Goal: Information Seeking & Learning: Understand process/instructions

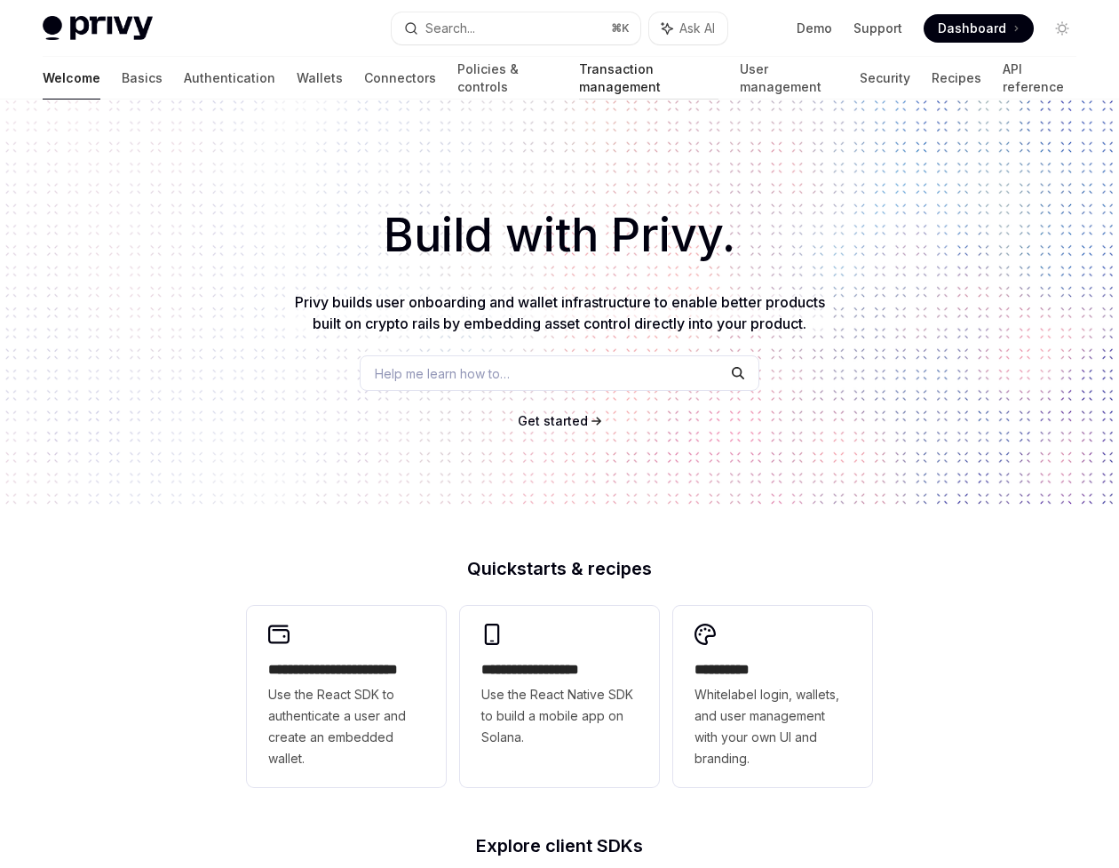
click at [579, 78] on link "Transaction management" at bounding box center [648, 78] width 139 height 43
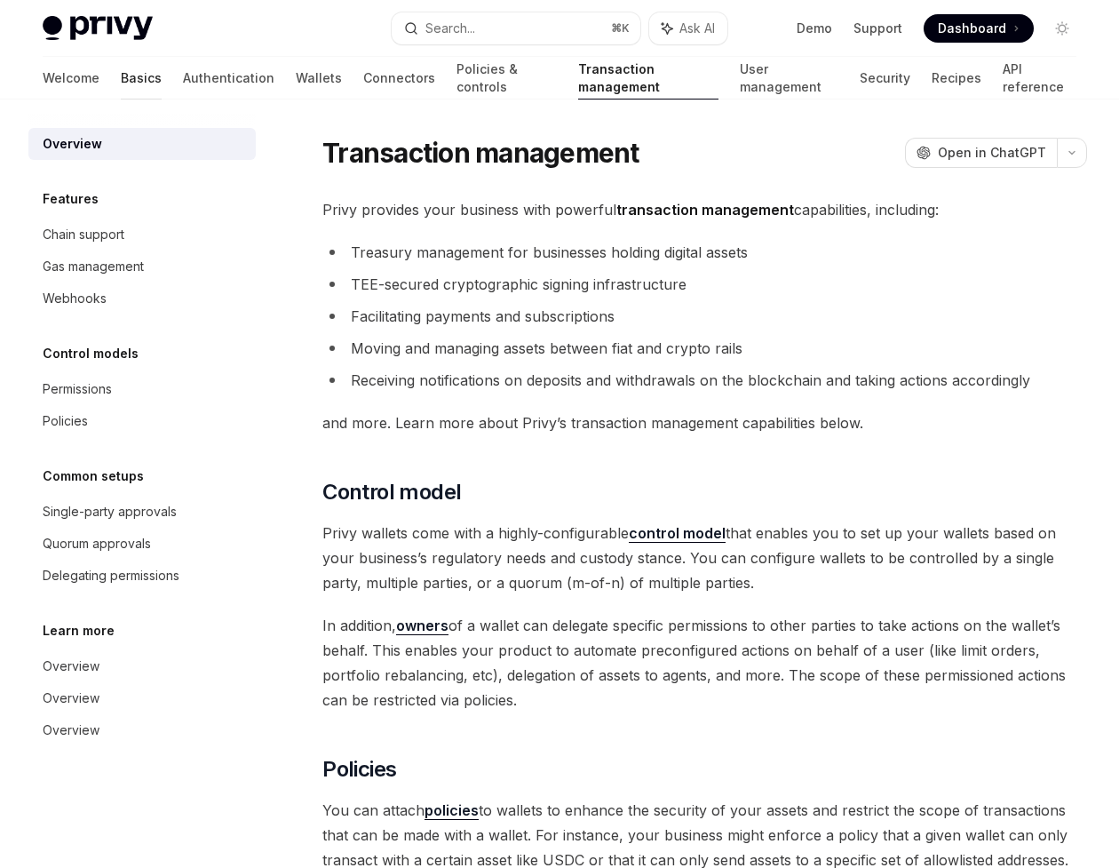
click at [121, 76] on link "Basics" at bounding box center [141, 78] width 41 height 43
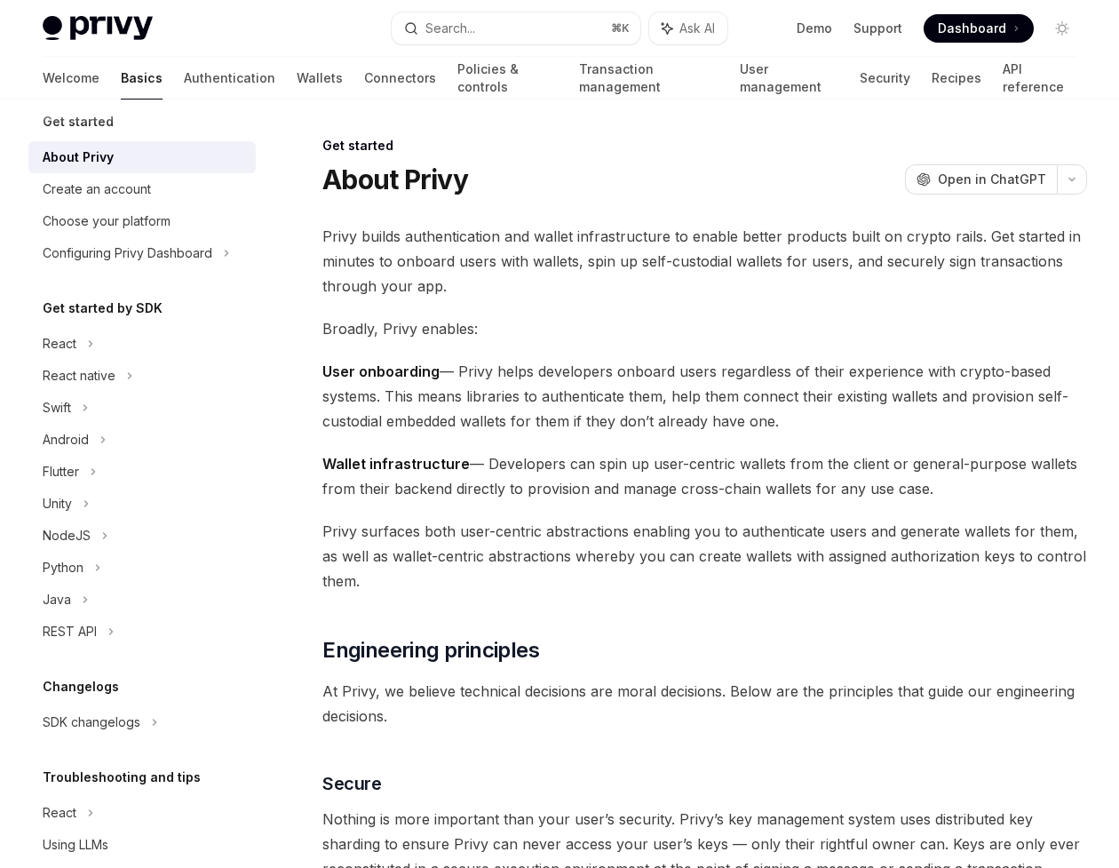
scroll to position [26, 0]
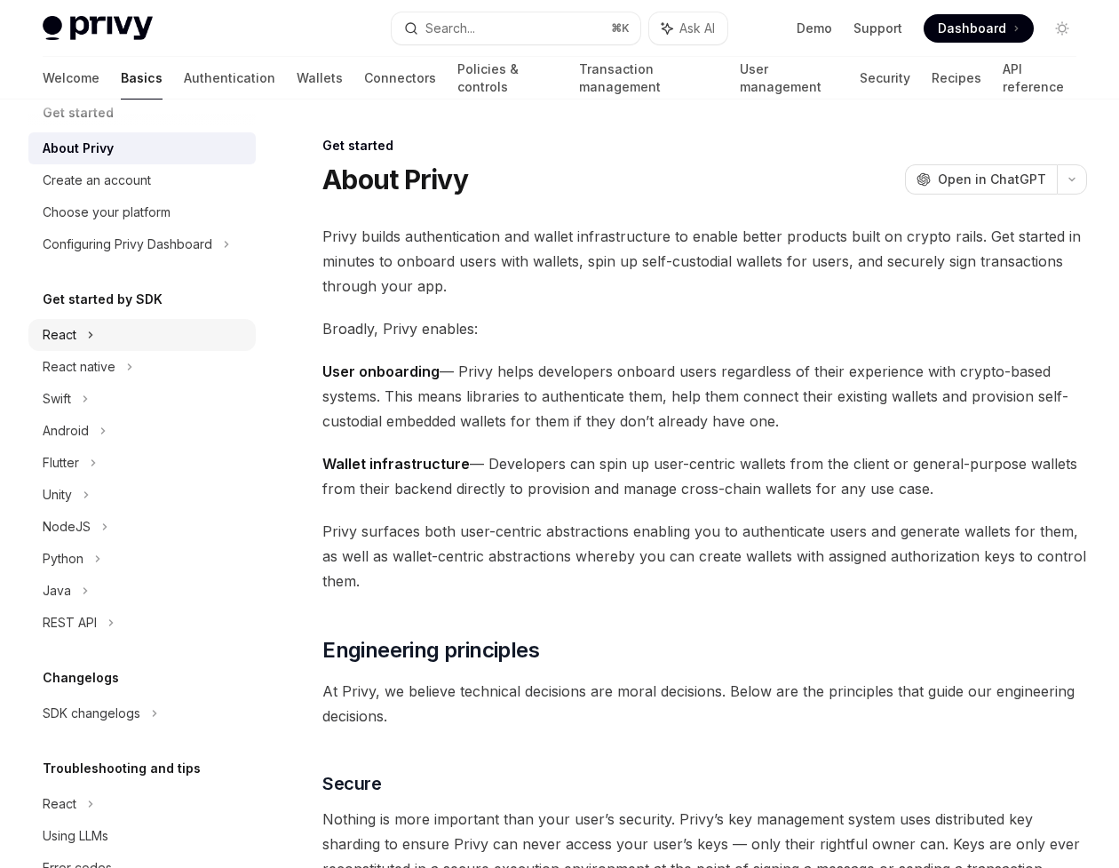
click at [124, 338] on div "React" at bounding box center [141, 335] width 227 height 32
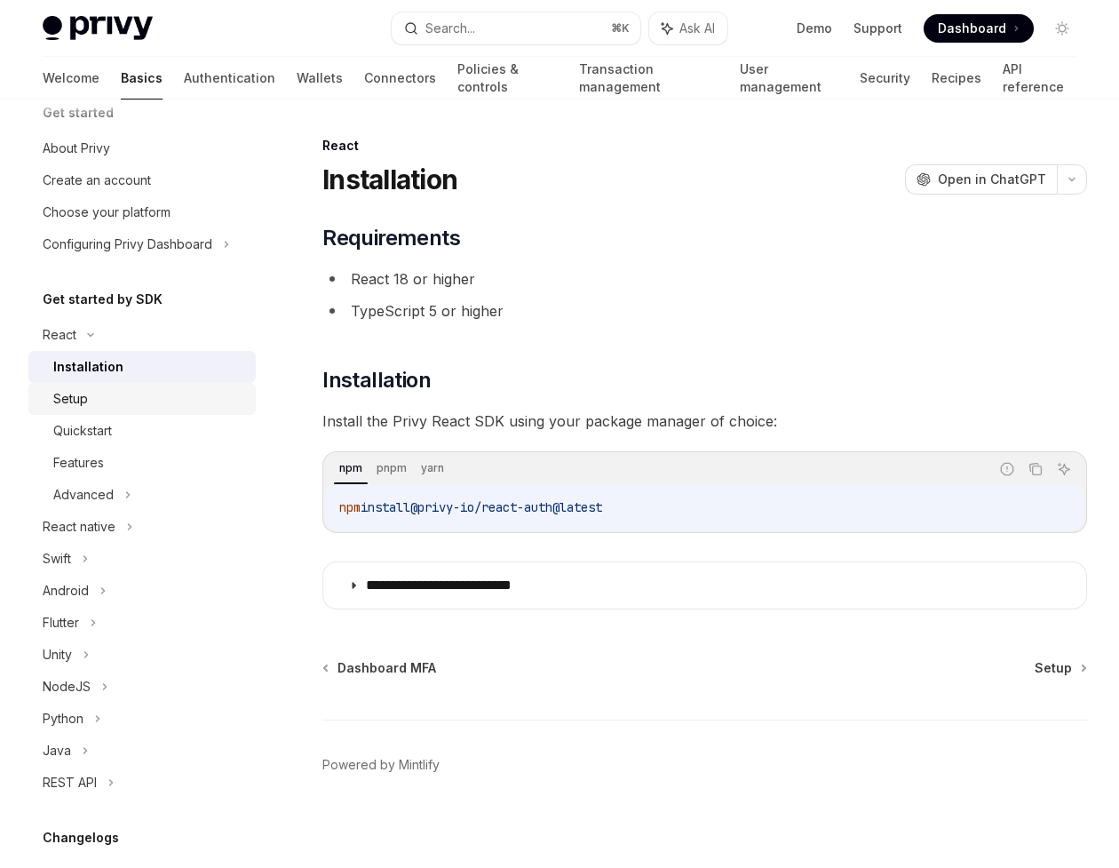
click at [105, 402] on div "Setup" at bounding box center [149, 398] width 192 height 21
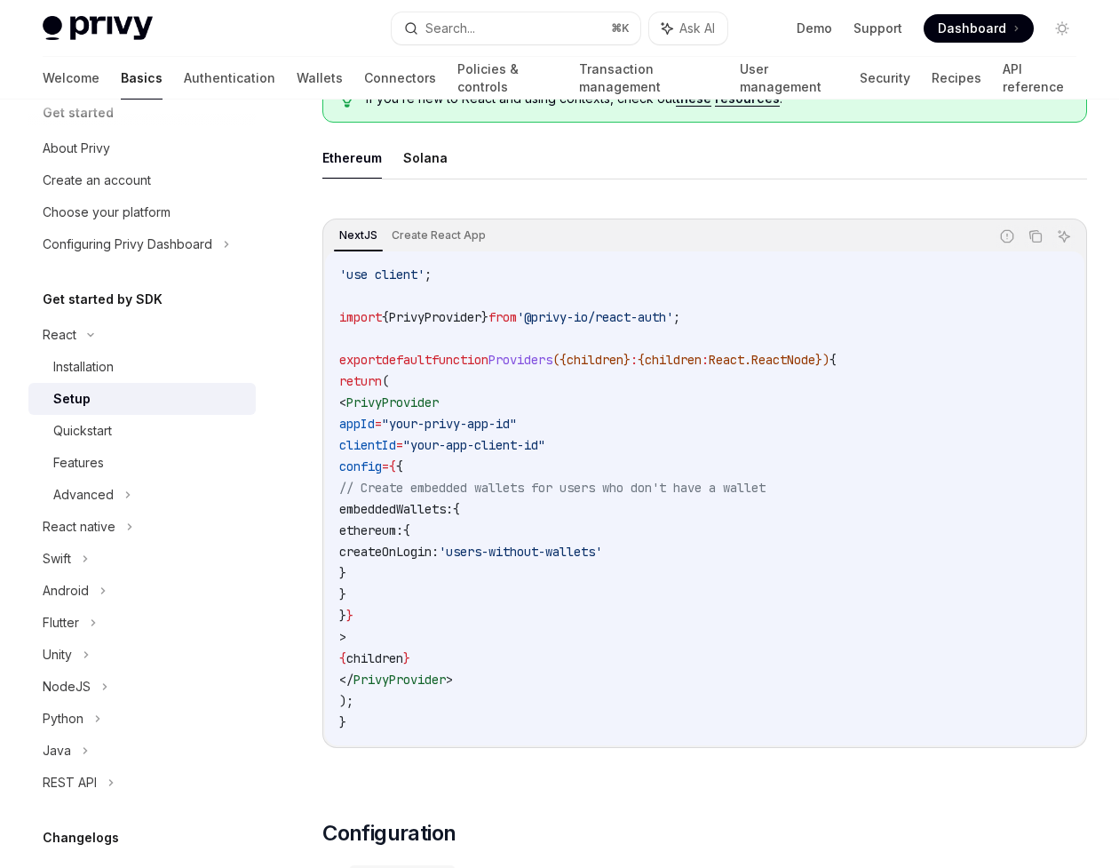
scroll to position [505, 0]
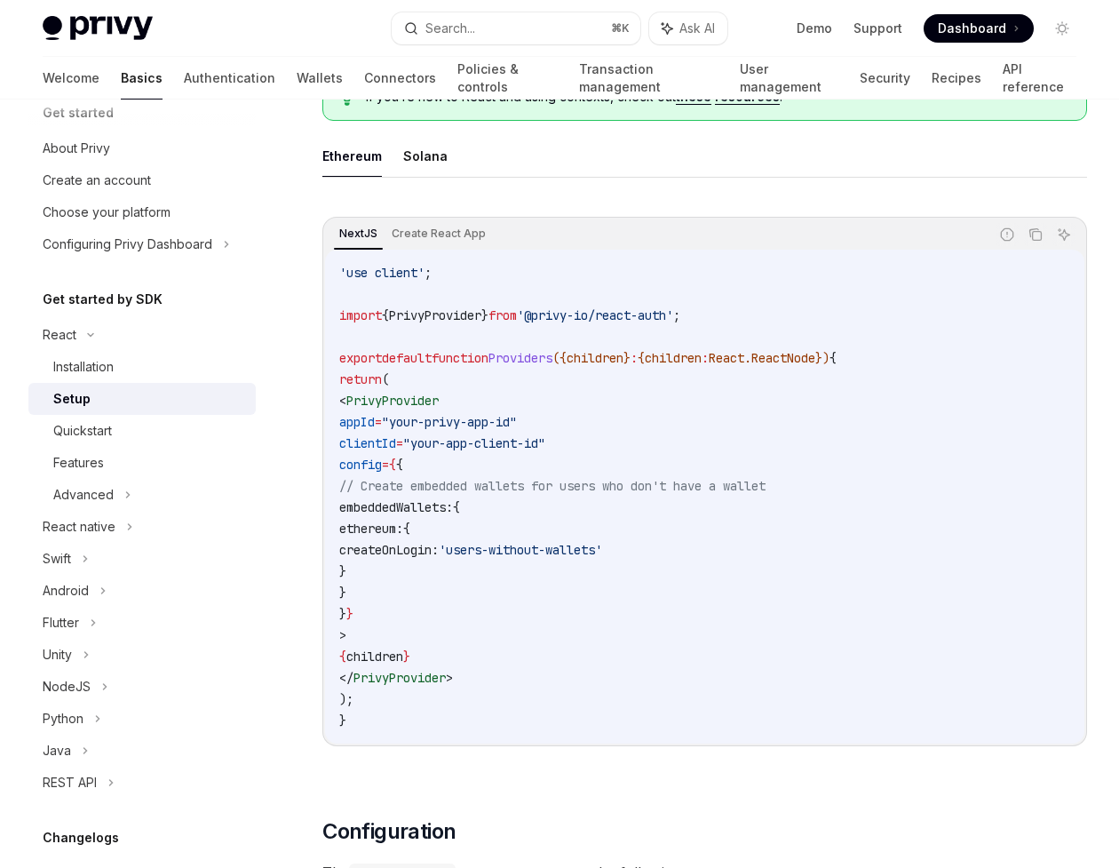
type textarea "*"
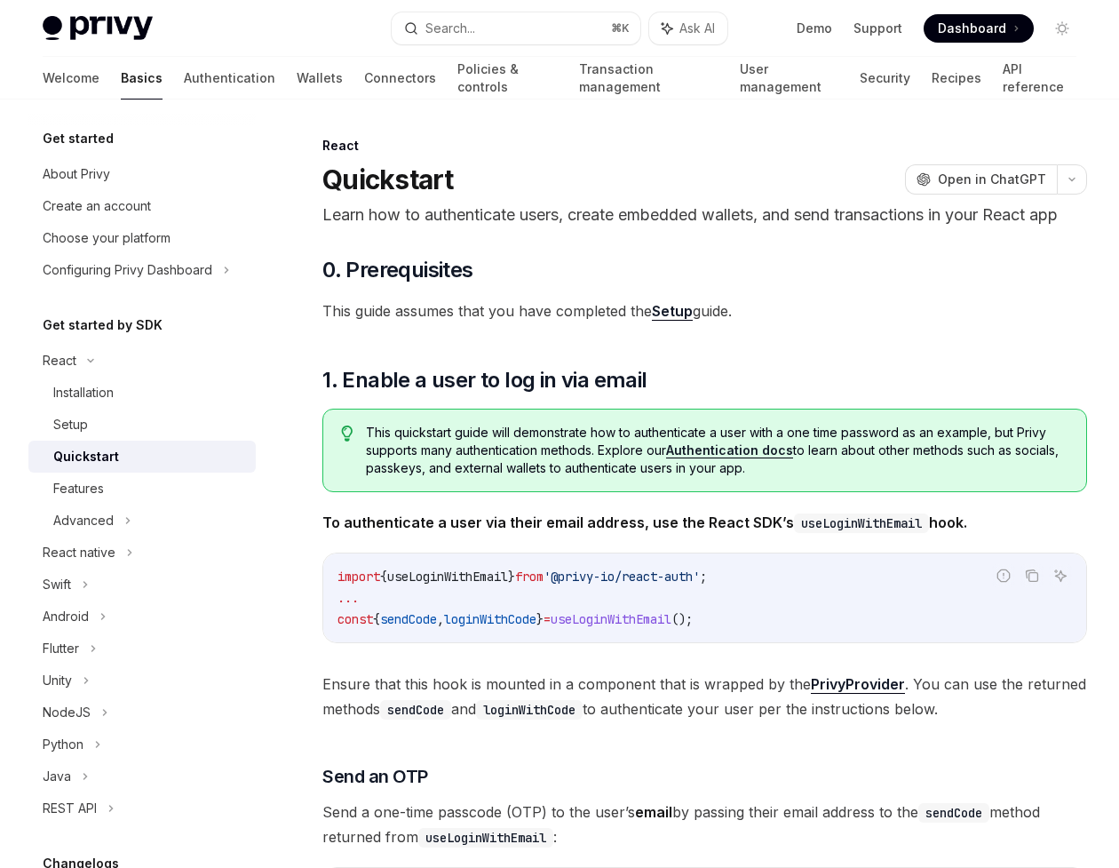
scroll to position [32, 0]
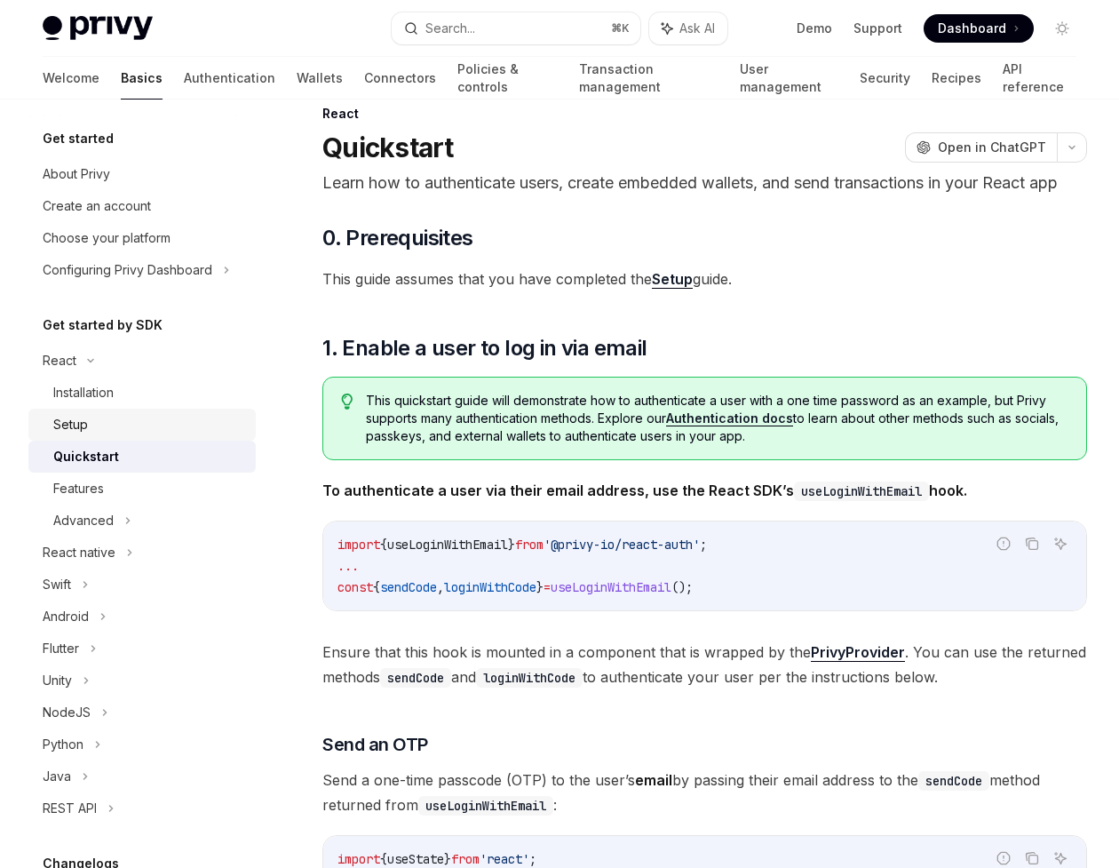
click at [100, 435] on link "Setup" at bounding box center [141, 425] width 227 height 32
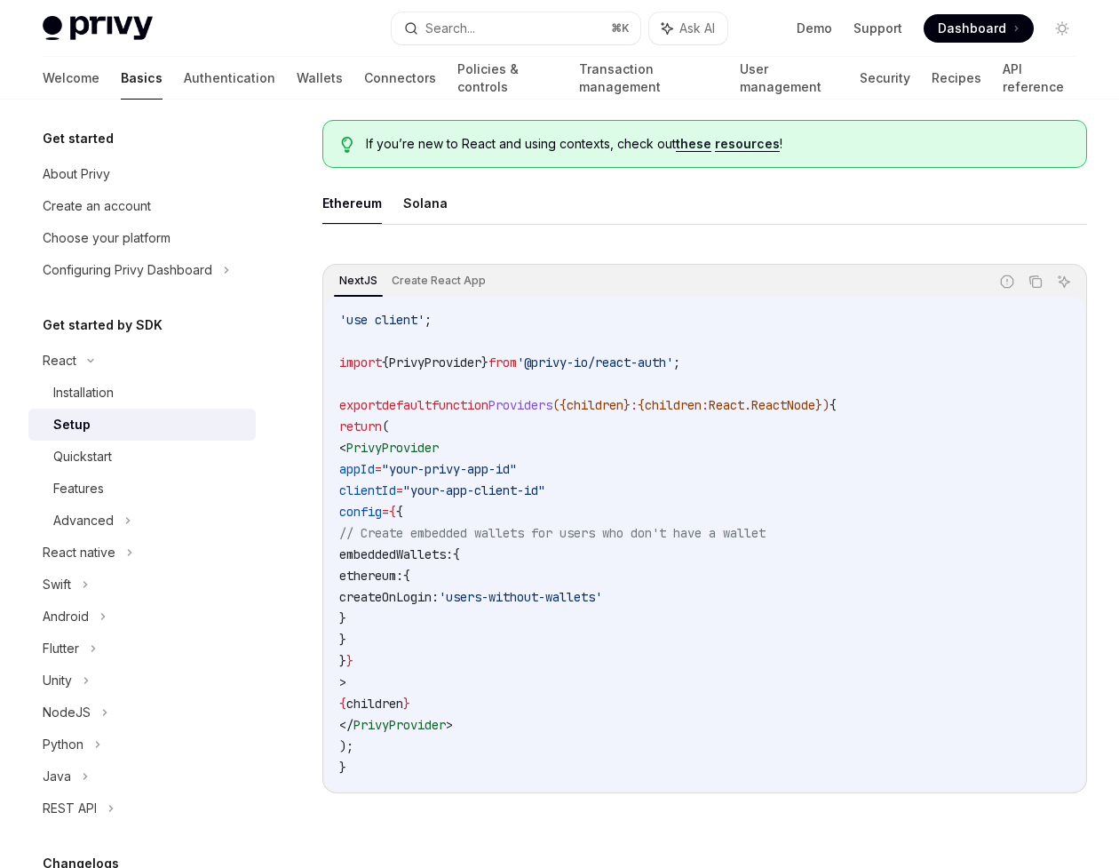
scroll to position [477, 0]
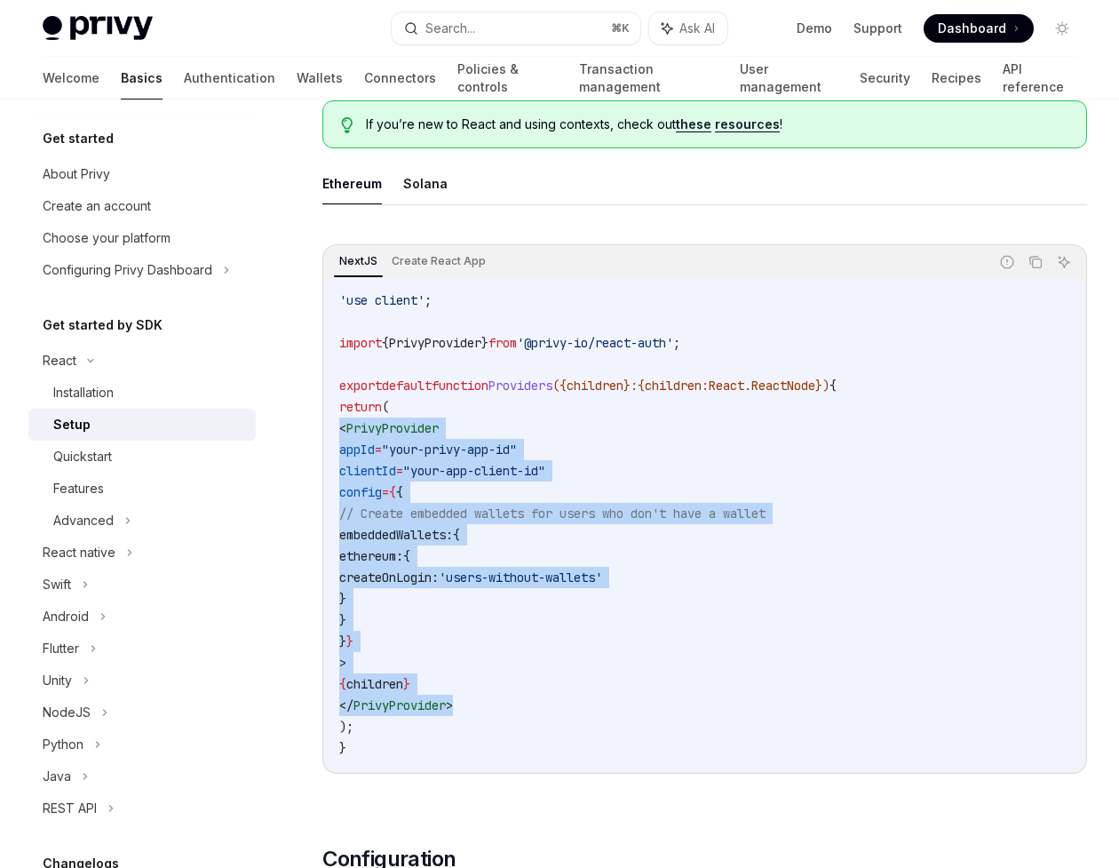
drag, startPoint x: 492, startPoint y: 683, endPoint x: 317, endPoint y: 404, distance: 329.3
copy code "< PrivyProvider appId = "your-privy-app-id" clientId = "your-app-client-id" con…"
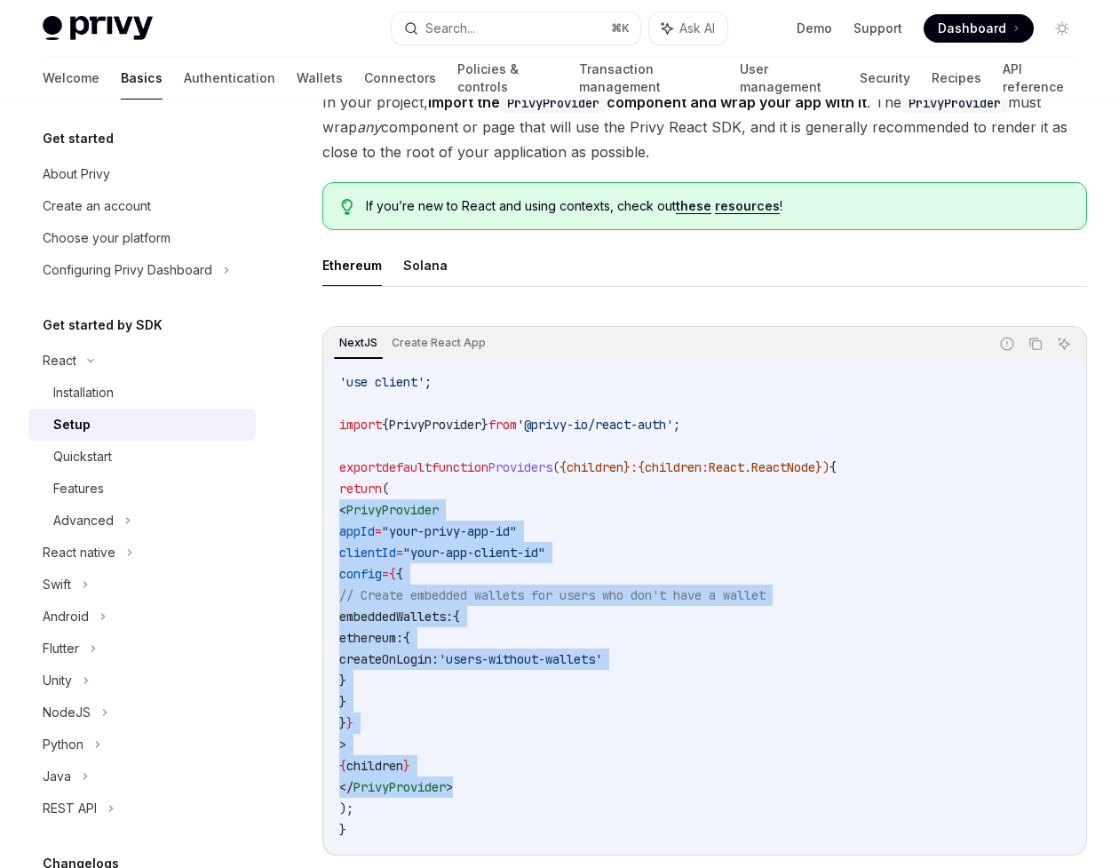
scroll to position [394, 0]
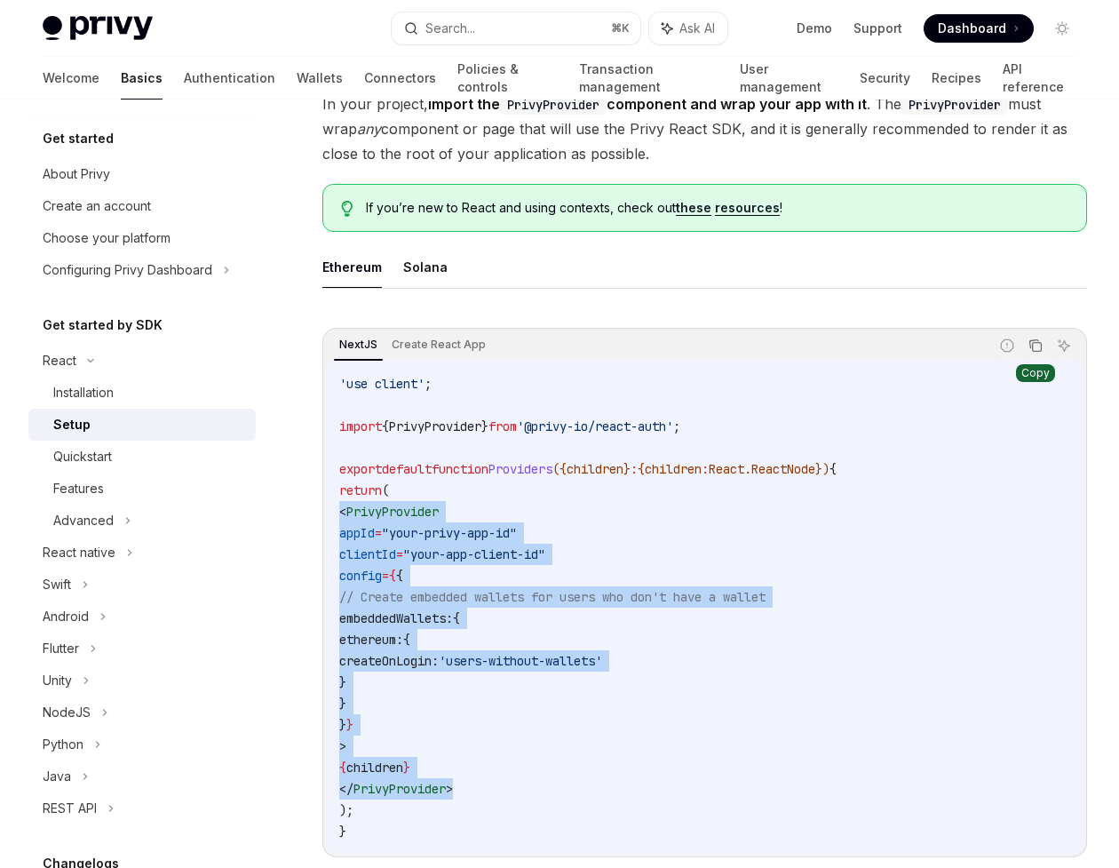
click at [1029, 338] on icon "Copy the contents from the code block" at bounding box center [1036, 345] width 14 height 14
click at [500, 660] on code "'use client' ; import { PrivyProvider } from '@privy-io/react-auth' ; export de…" at bounding box center [704, 607] width 731 height 469
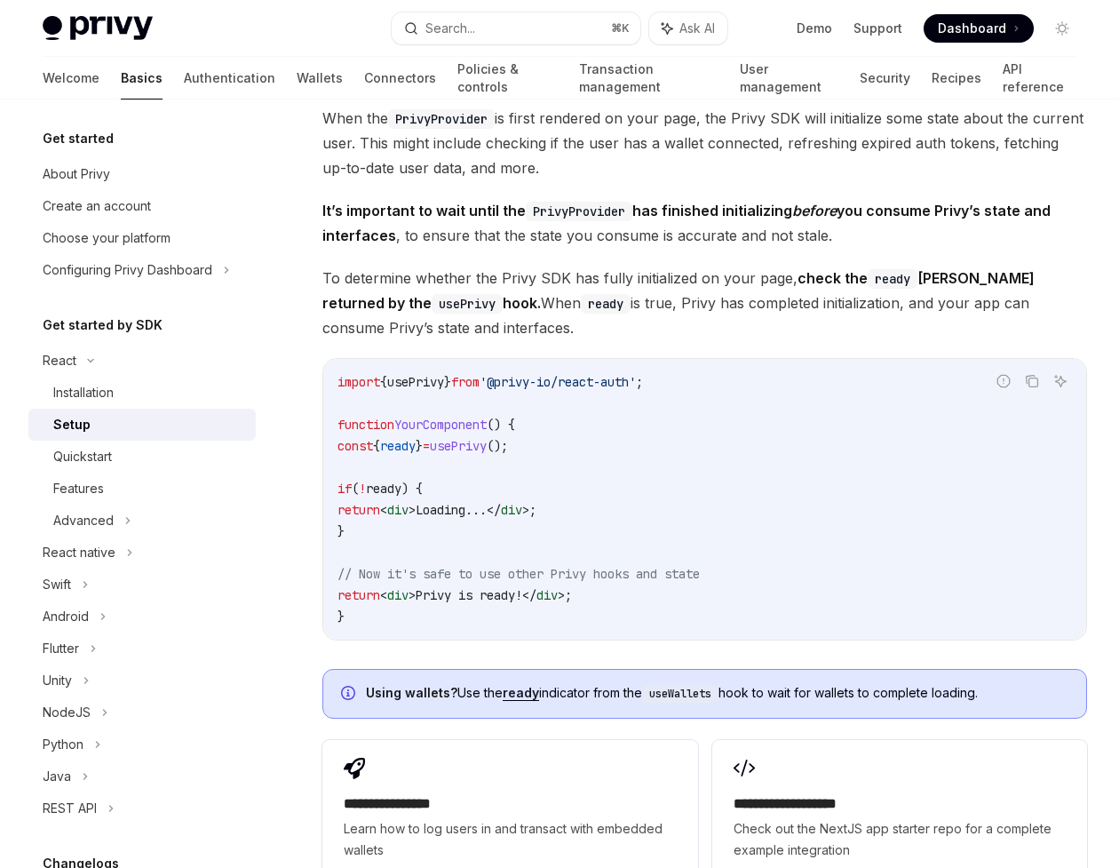
scroll to position [1739, 0]
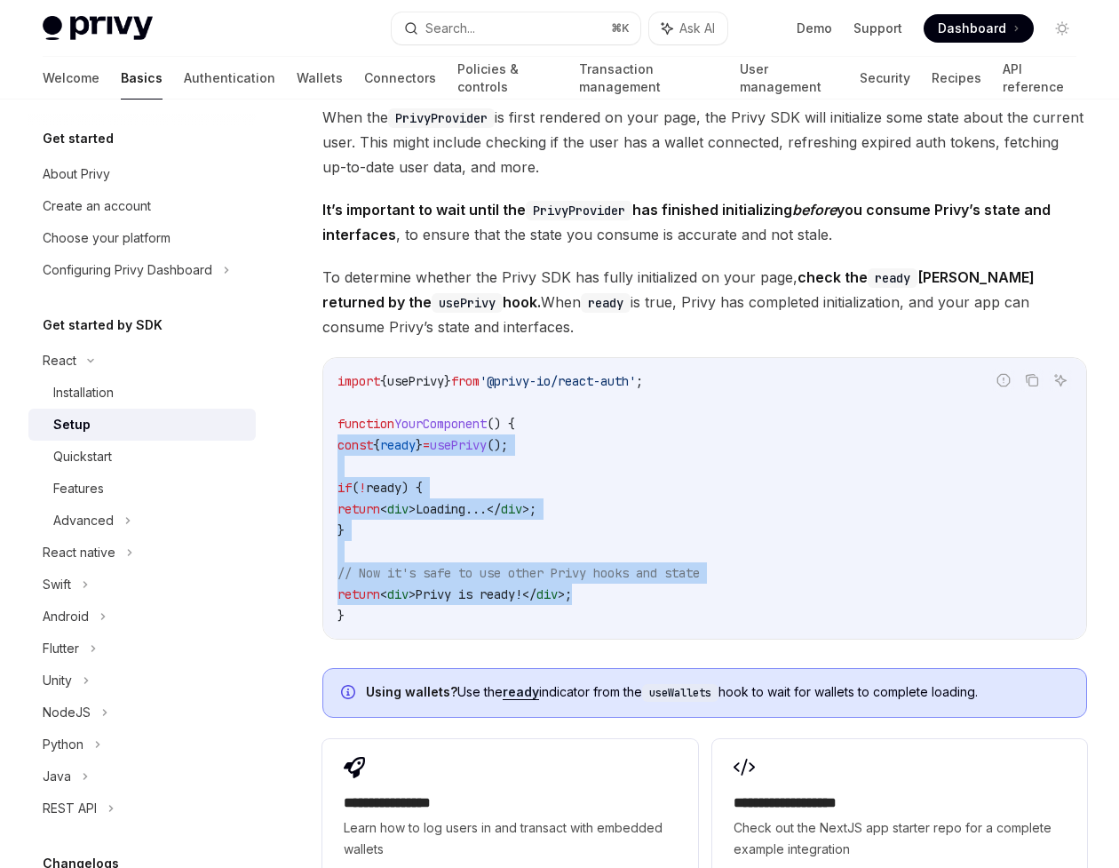
drag, startPoint x: 611, startPoint y: 568, endPoint x: 325, endPoint y: 413, distance: 325.1
click at [325, 413] on div "import { usePrivy } from '@privy-io/react-auth' ; function YourComponent () { c…" at bounding box center [704, 498] width 763 height 281
copy code "const { ready } = usePrivy (); if ( ! ready ) { return < div > Loading... </ di…"
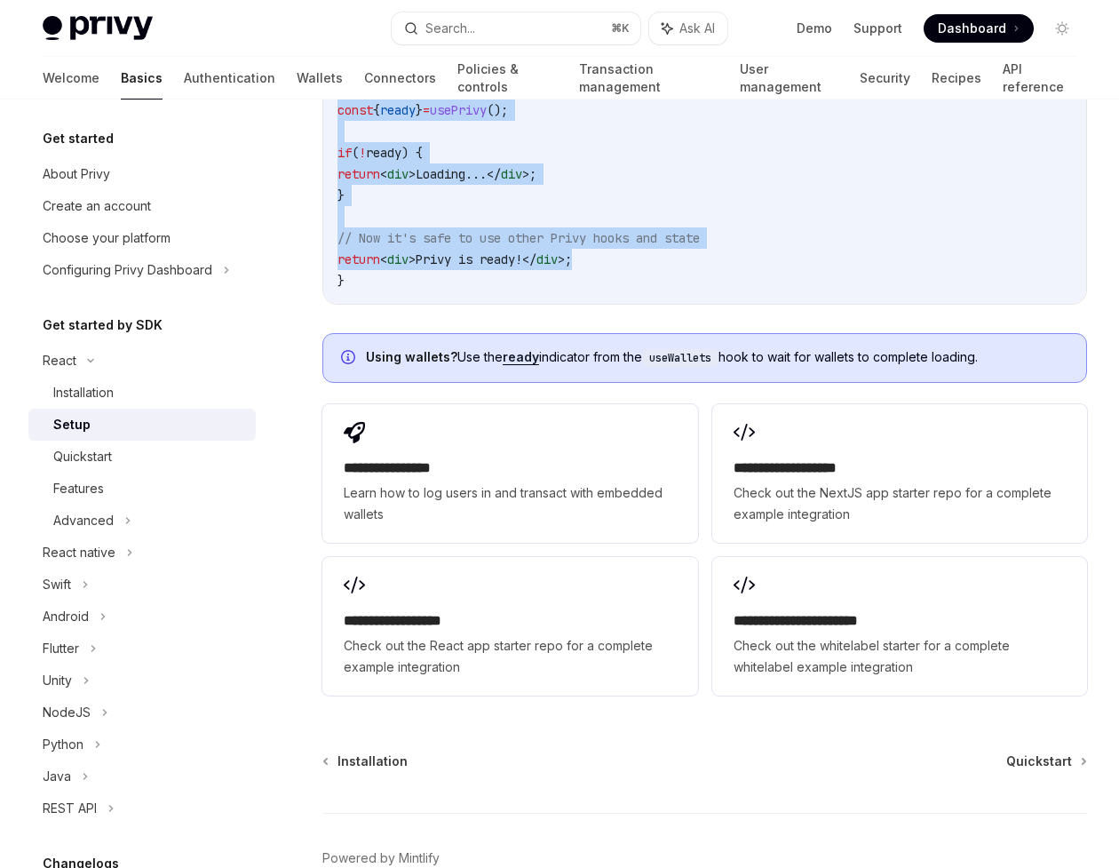
scroll to position [2143, 0]
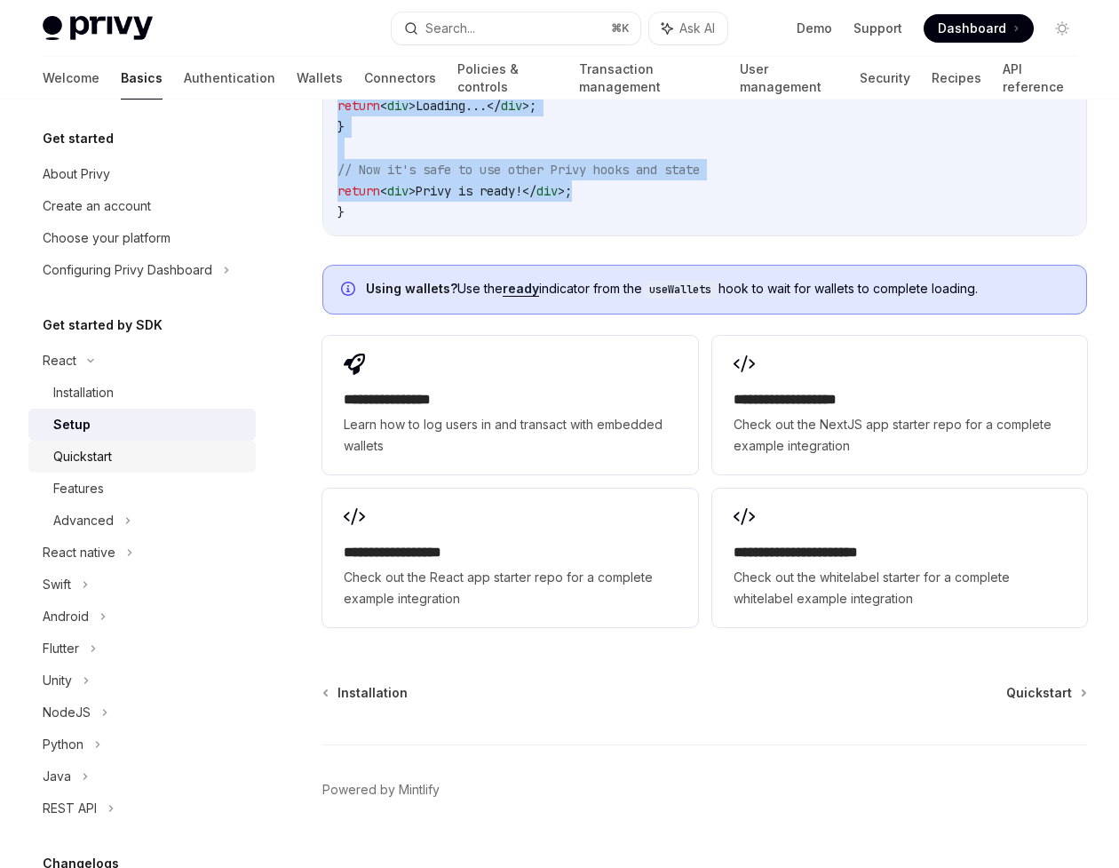
click at [103, 465] on div "Quickstart" at bounding box center [82, 456] width 59 height 21
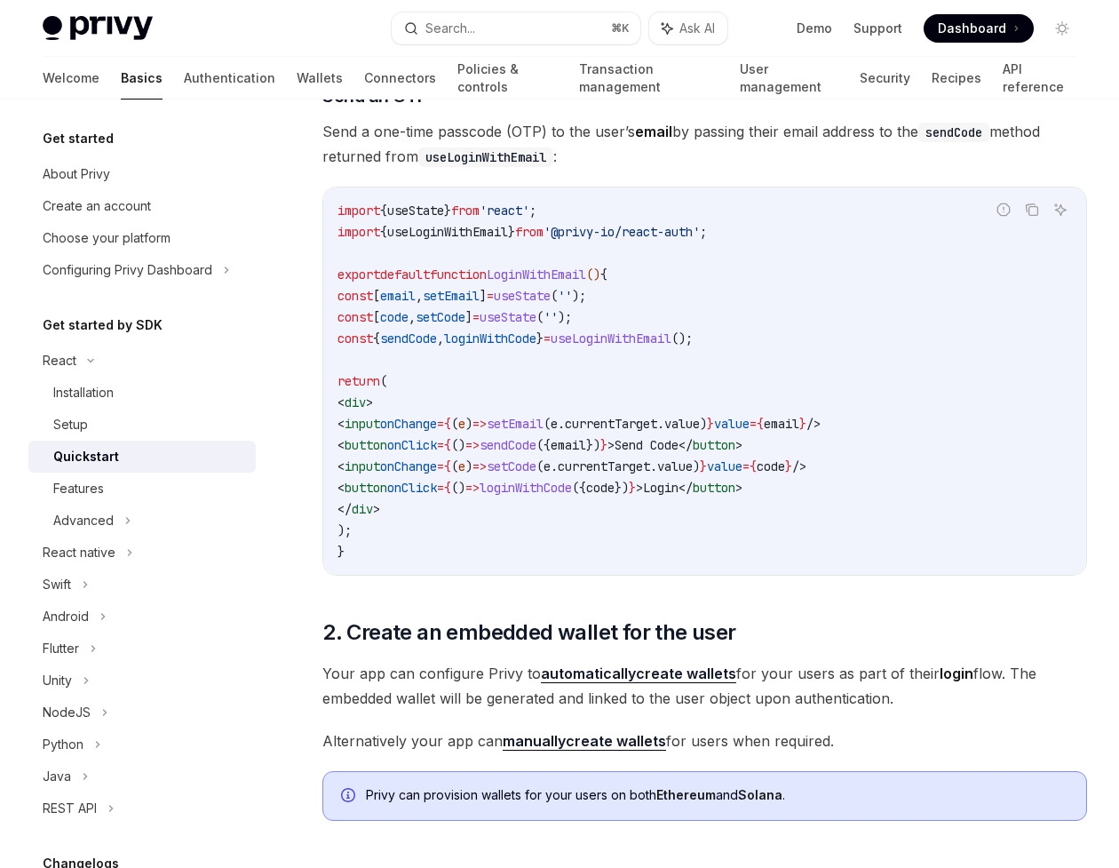
scroll to position [620, 0]
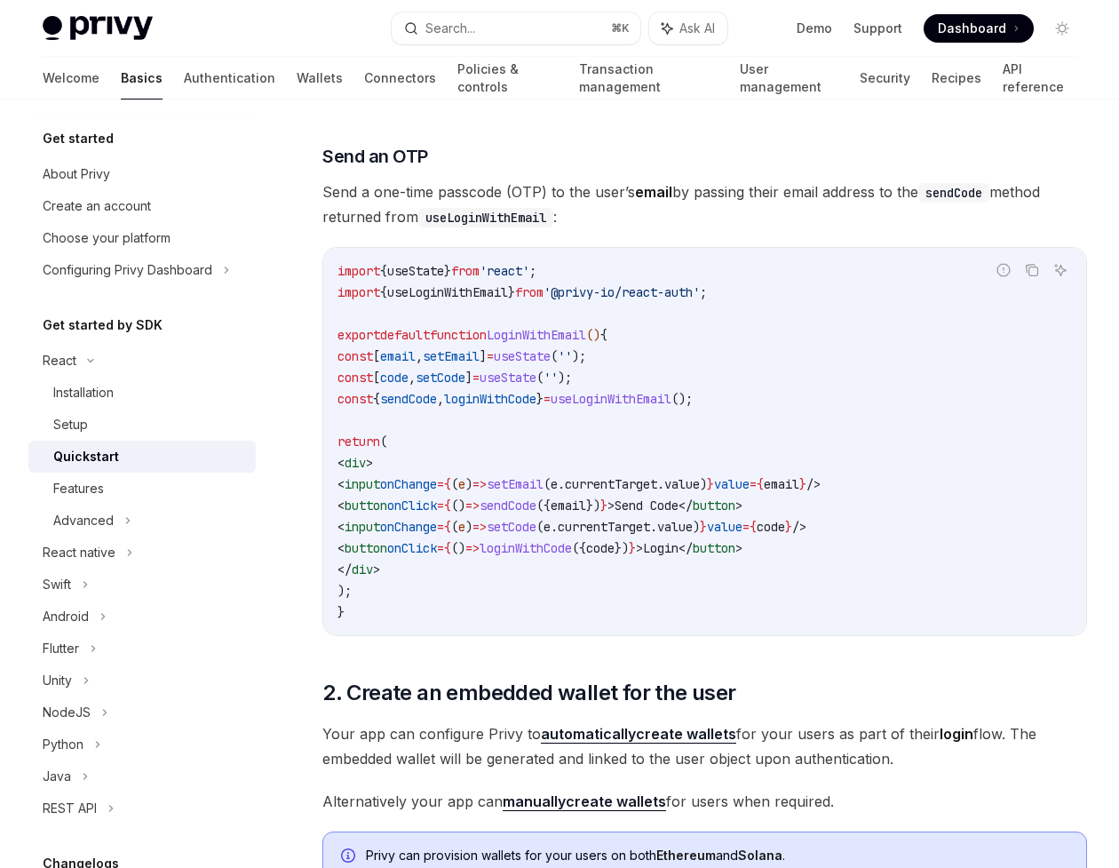
click at [369, 591] on code "import { useState } from 'react' ; import { useLoginWithEmail } from '@privy-io…" at bounding box center [705, 441] width 735 height 362
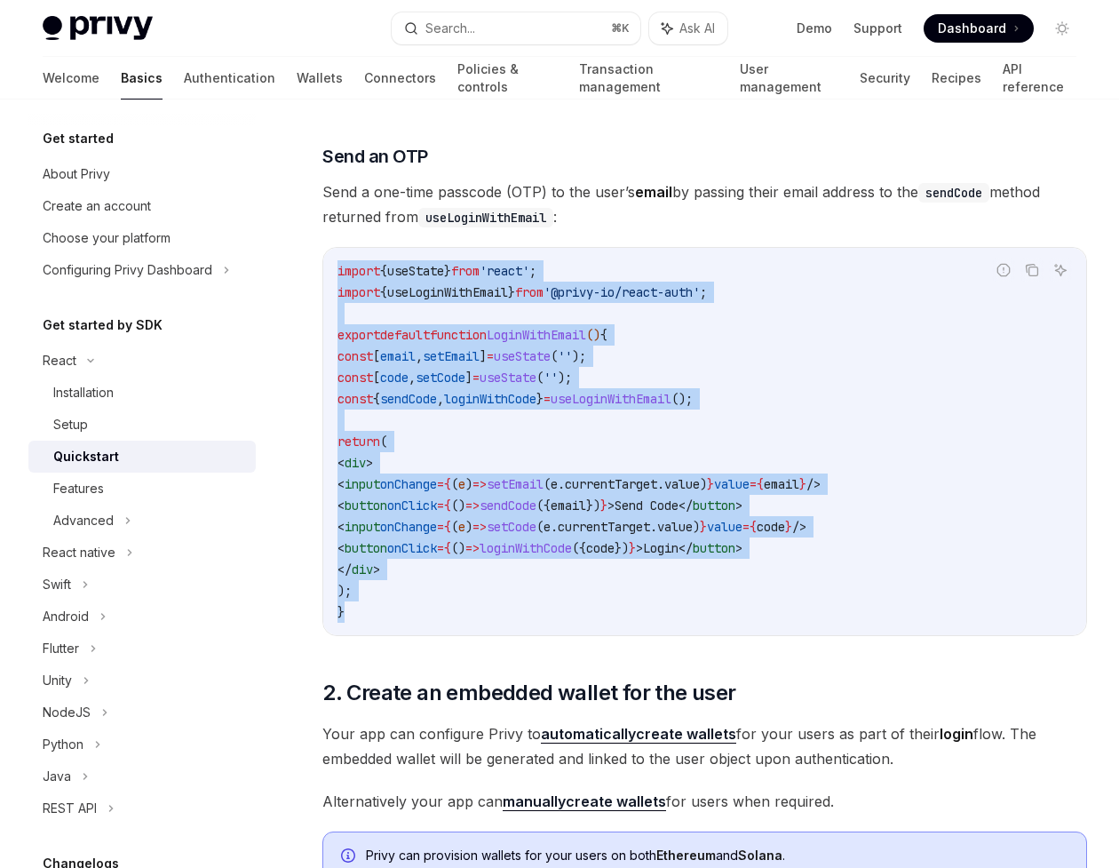
drag, startPoint x: 350, startPoint y: 614, endPoint x: 323, endPoint y: 279, distance: 336.0
click at [323, 279] on div "import { useState } from 'react' ; import { useLoginWithEmail } from '@privy-io…" at bounding box center [704, 441] width 763 height 387
copy code "import { useState } from 'react' ; import { useLoginWithEmail } from '@privy-io…"
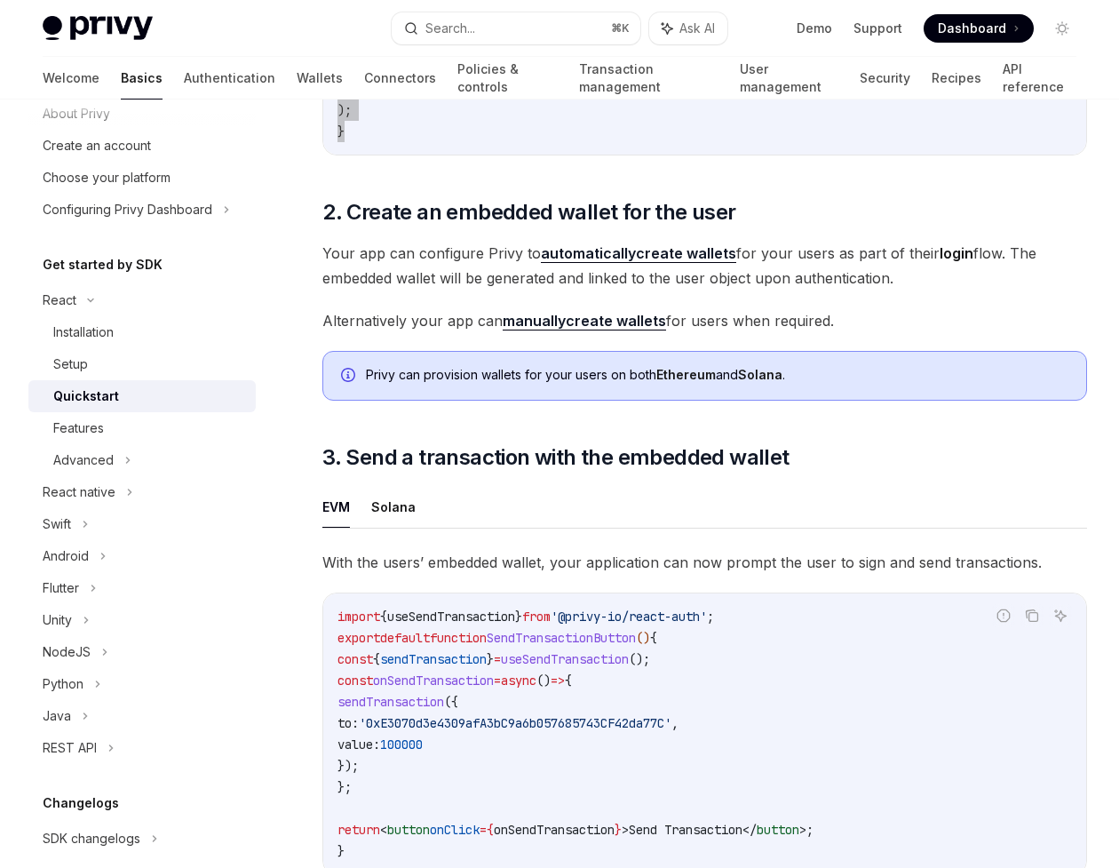
scroll to position [41, 0]
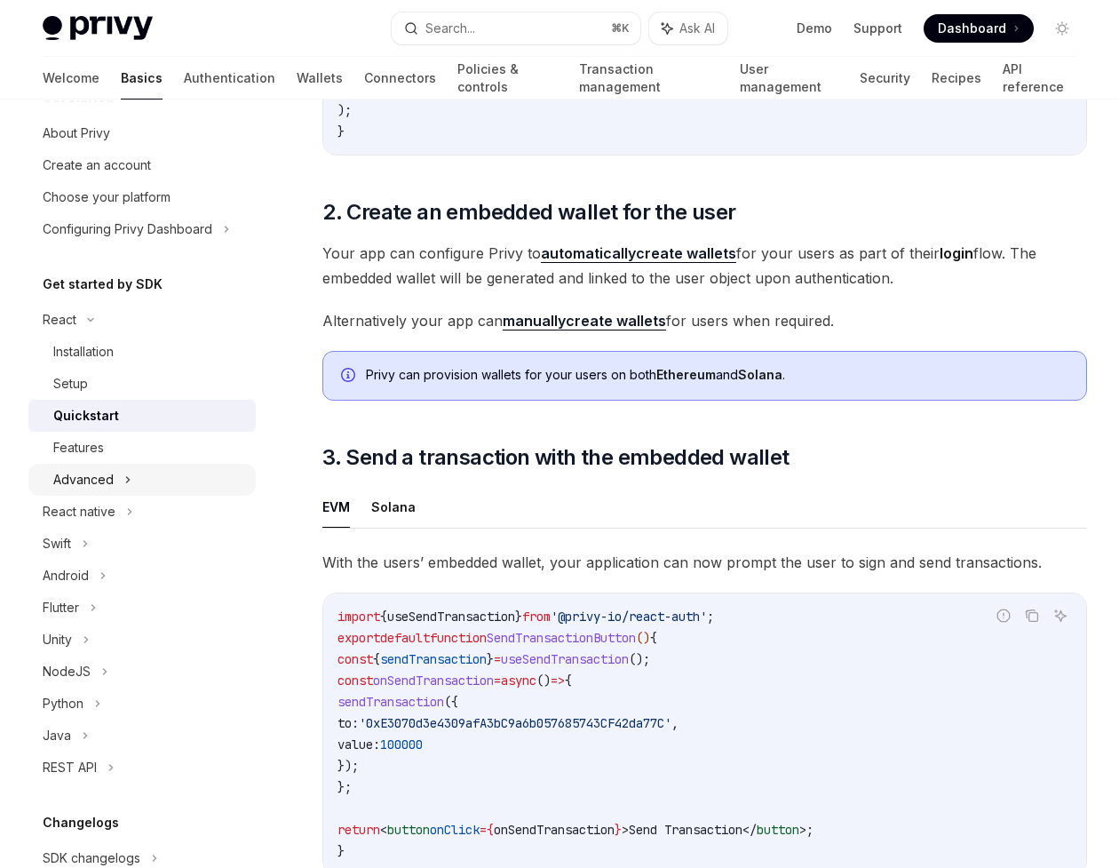
click at [129, 480] on icon at bounding box center [128, 479] width 3 height 5
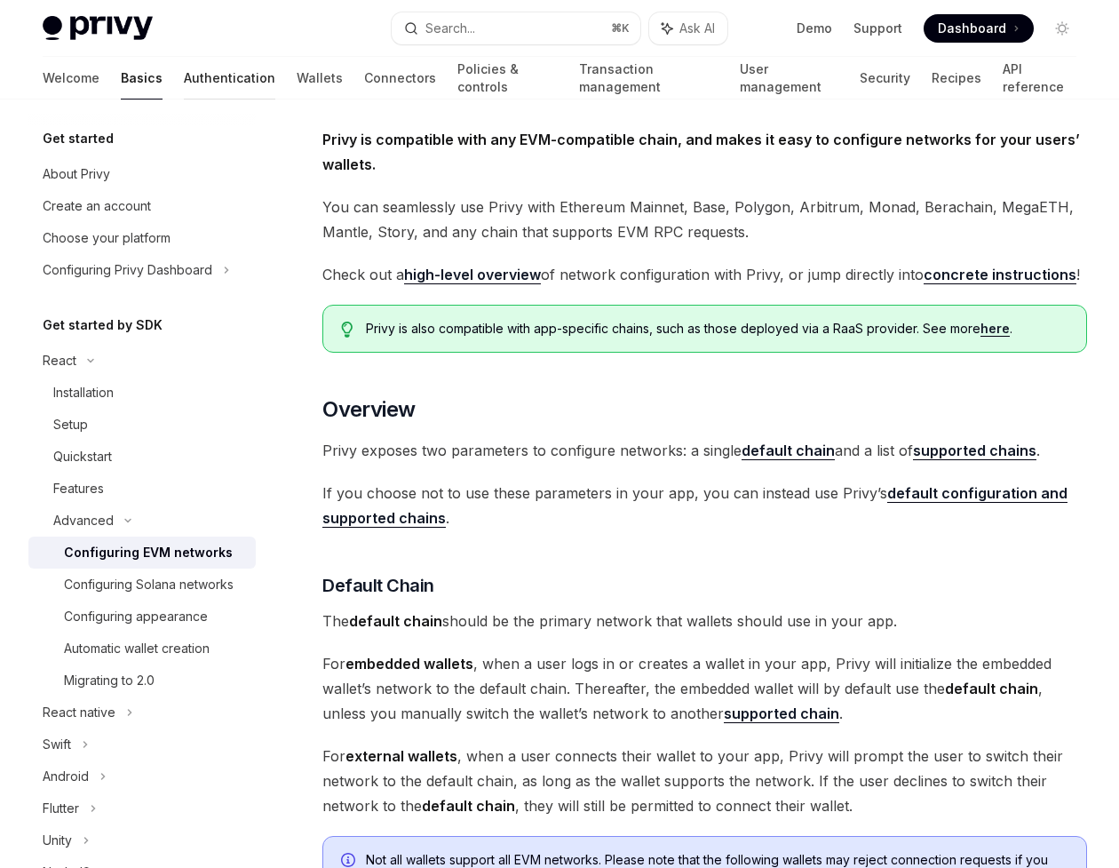
click at [184, 77] on link "Authentication" at bounding box center [229, 78] width 91 height 43
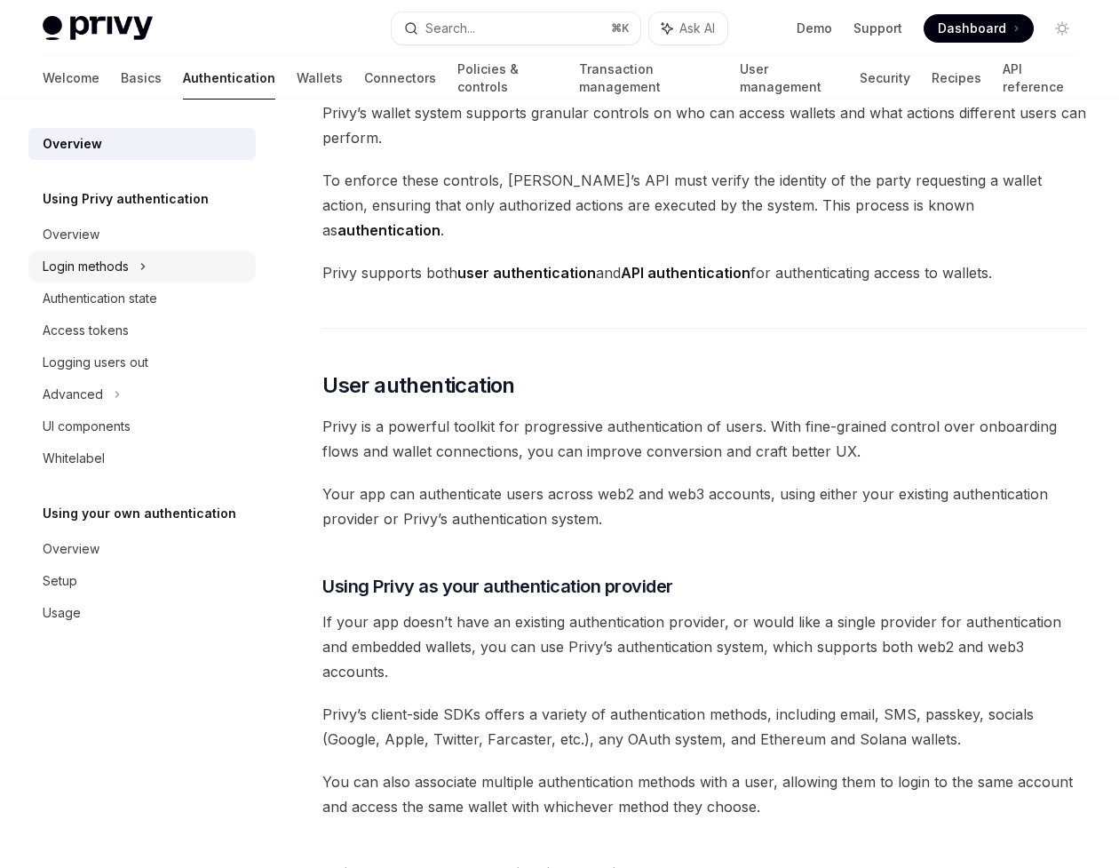
click at [130, 267] on div "Login methods" at bounding box center [141, 267] width 227 height 32
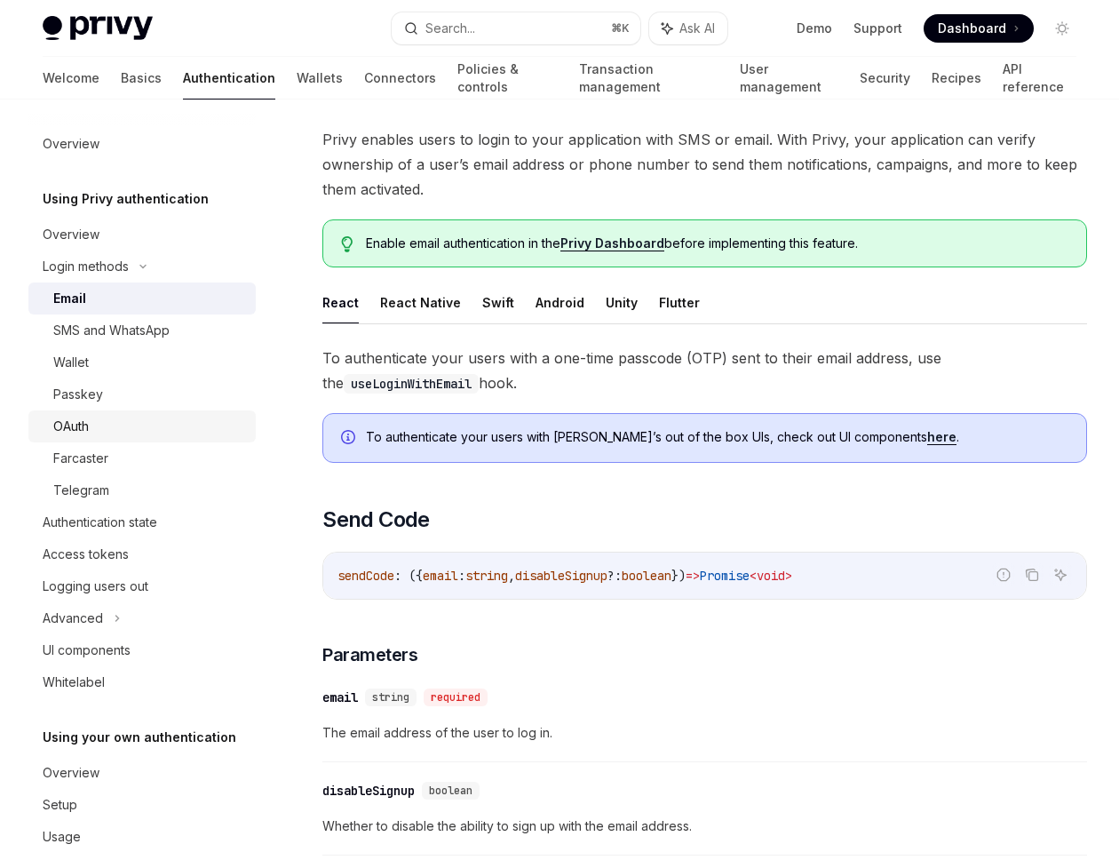
click at [100, 422] on div "OAuth" at bounding box center [149, 426] width 192 height 21
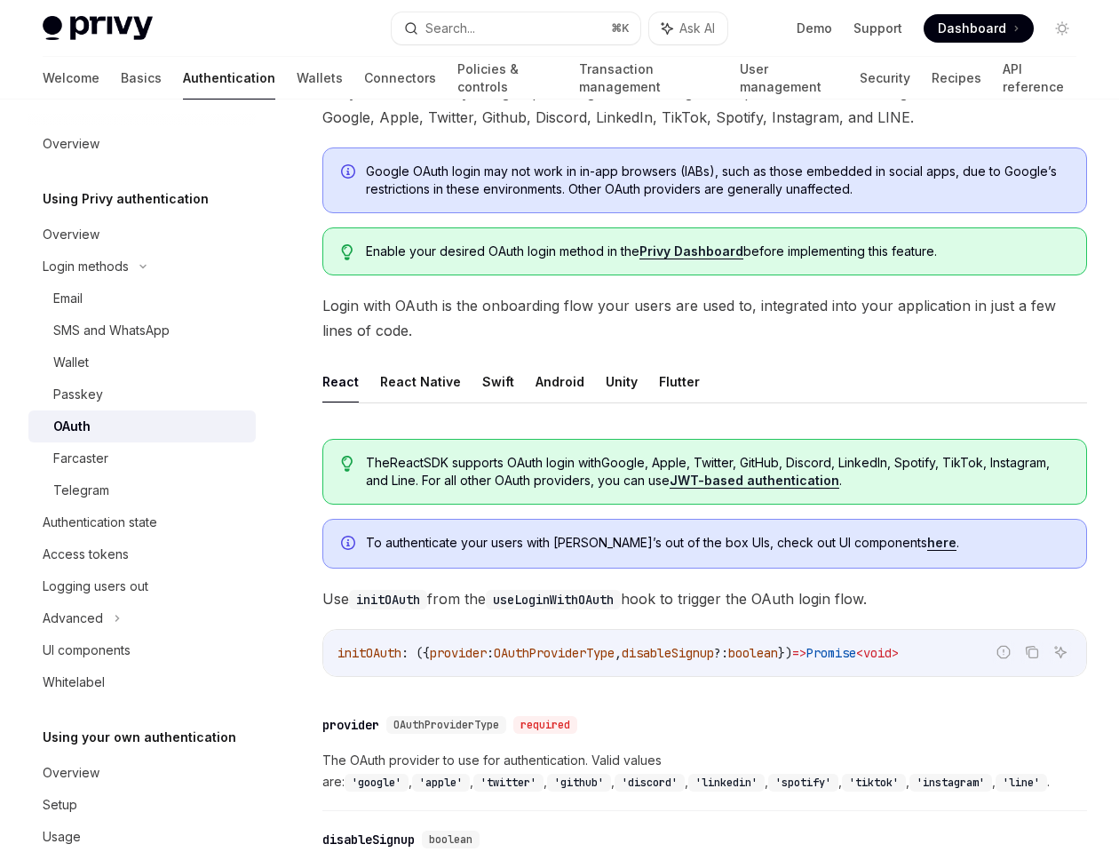
scroll to position [162, 0]
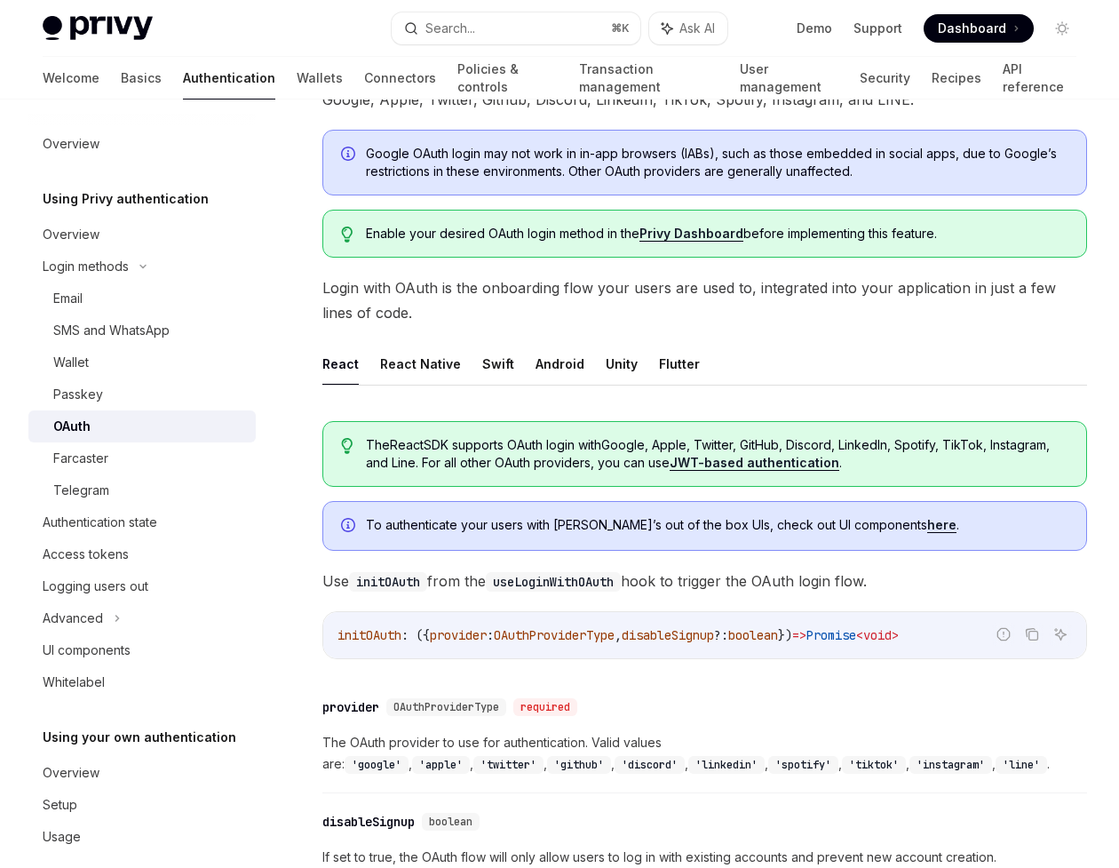
click at [601, 584] on code "useLoginWithOAuth" at bounding box center [553, 582] width 135 height 20
click at [753, 589] on span "Use initOAuth from the useLoginWithOAuth hook to trigger the OAuth login flow." at bounding box center [704, 581] width 765 height 25
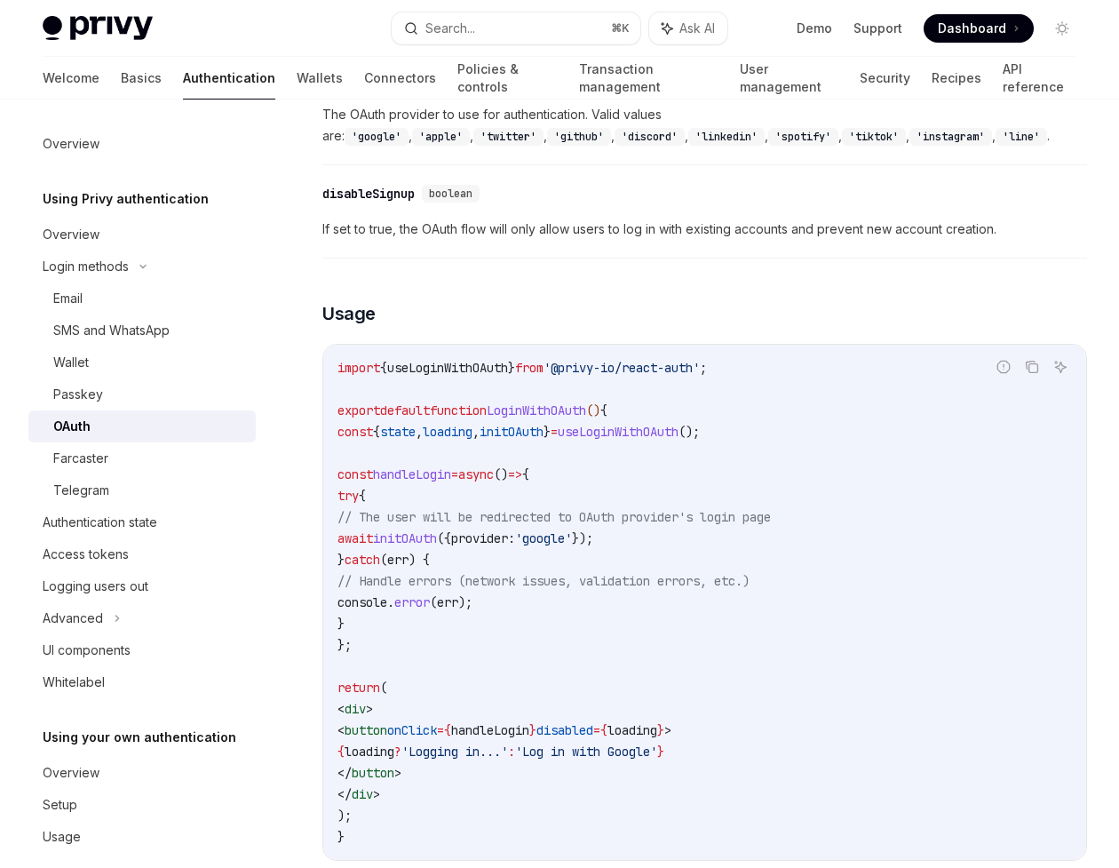
scroll to position [777, 0]
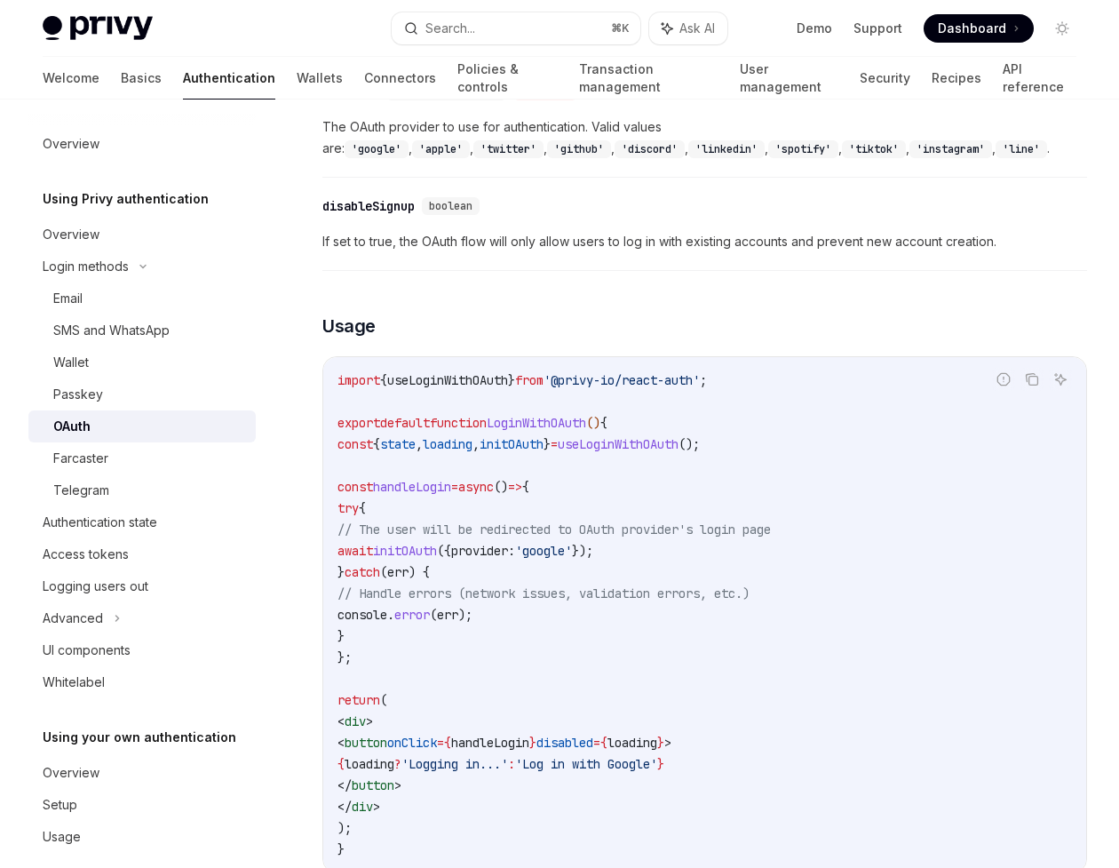
click at [700, 442] on span "();" at bounding box center [689, 444] width 21 height 16
drag, startPoint x: 785, startPoint y: 445, endPoint x: 321, endPoint y: 448, distance: 464.6
copy span "const { state , loading , initOAuth } = useLoginWithOAuth ();"
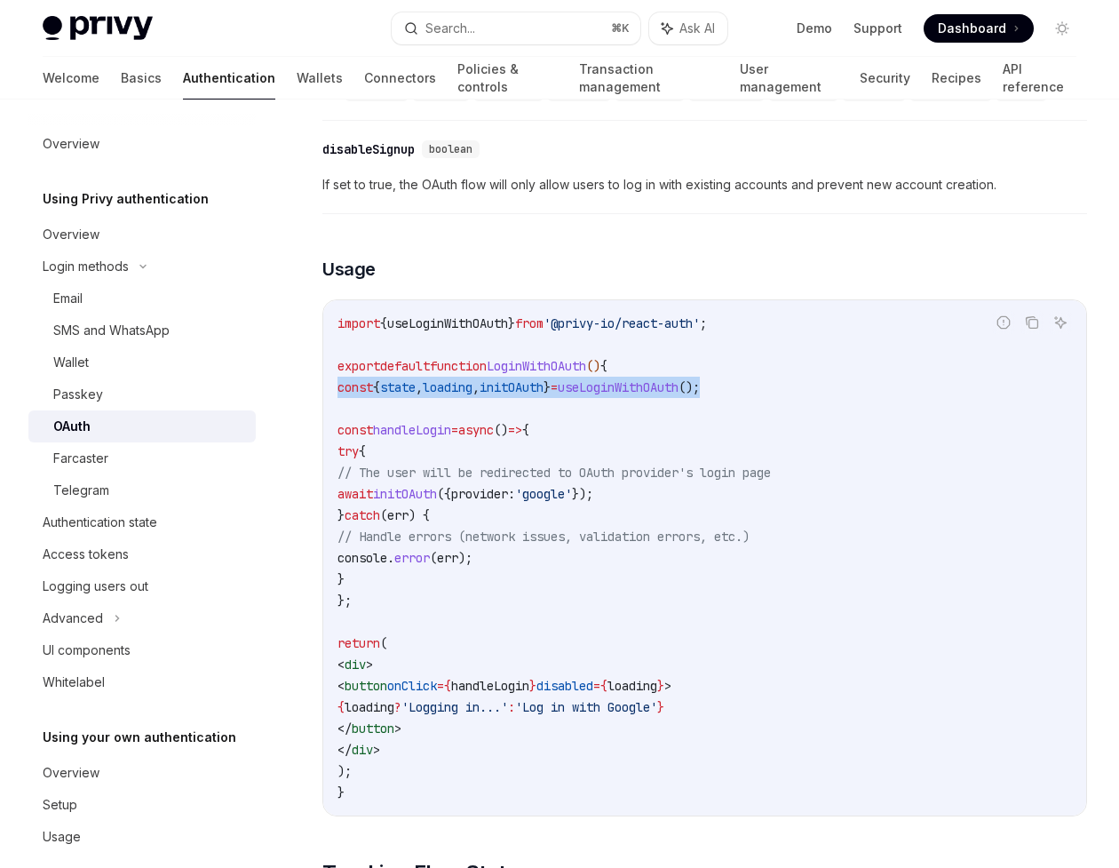
scroll to position [836, 0]
drag, startPoint x: 385, startPoint y: 599, endPoint x: 309, endPoint y: 434, distance: 180.9
copy code "const handleLogin = async () => { try { // The user will be redirected to OAuth…"
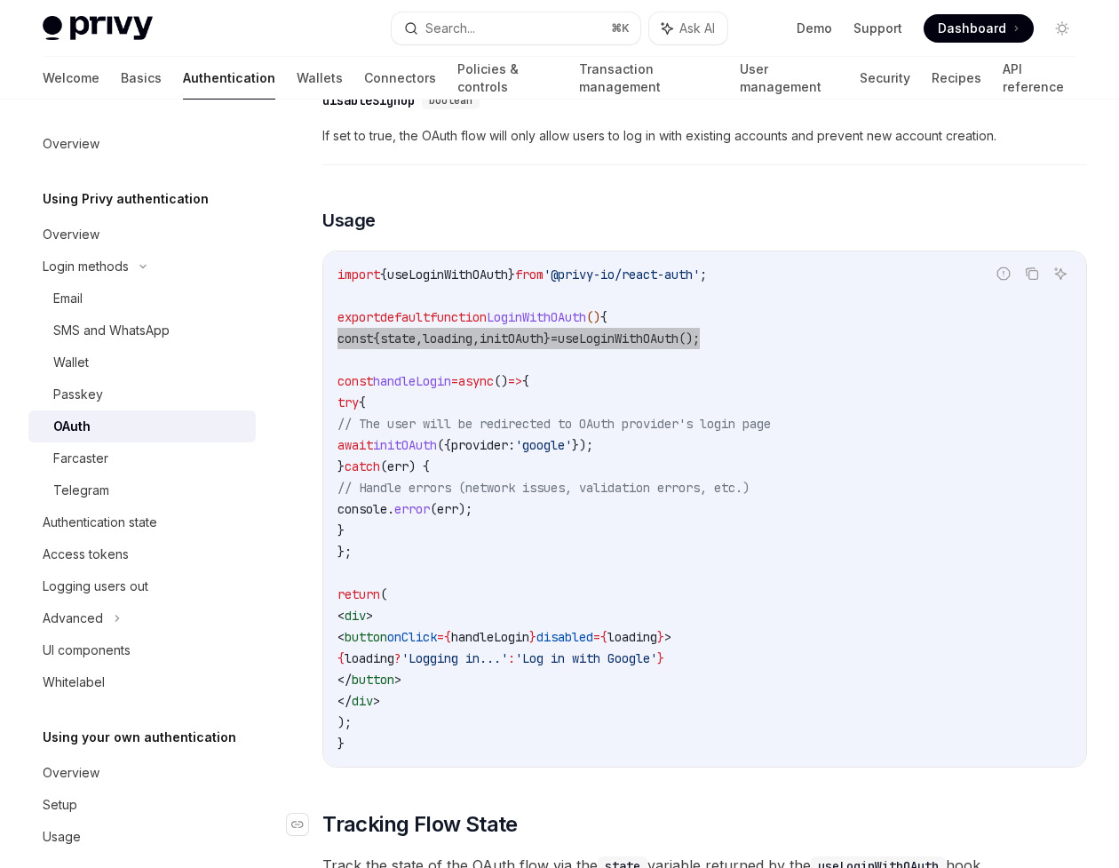
scroll to position [908, 0]
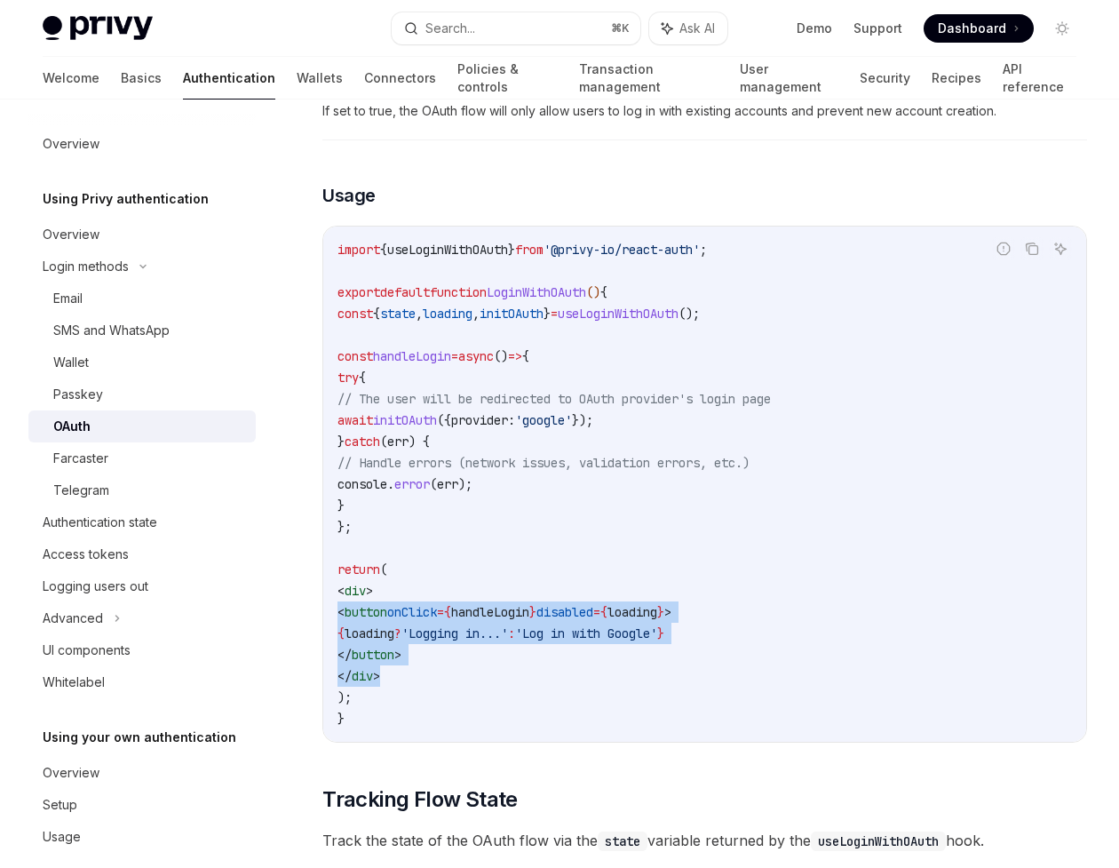
drag, startPoint x: 449, startPoint y: 684, endPoint x: 330, endPoint y: 601, distance: 144.9
click at [330, 601] on div "import { useLoginWithOAuth } from '@privy-io/react-auth' ; export default funct…" at bounding box center [704, 484] width 763 height 515
drag, startPoint x: 450, startPoint y: 683, endPoint x: 324, endPoint y: 588, distance: 157.9
click at [324, 588] on div "import { useLoginWithOAuth } from '@privy-io/react-auth' ; export default funct…" at bounding box center [704, 484] width 763 height 515
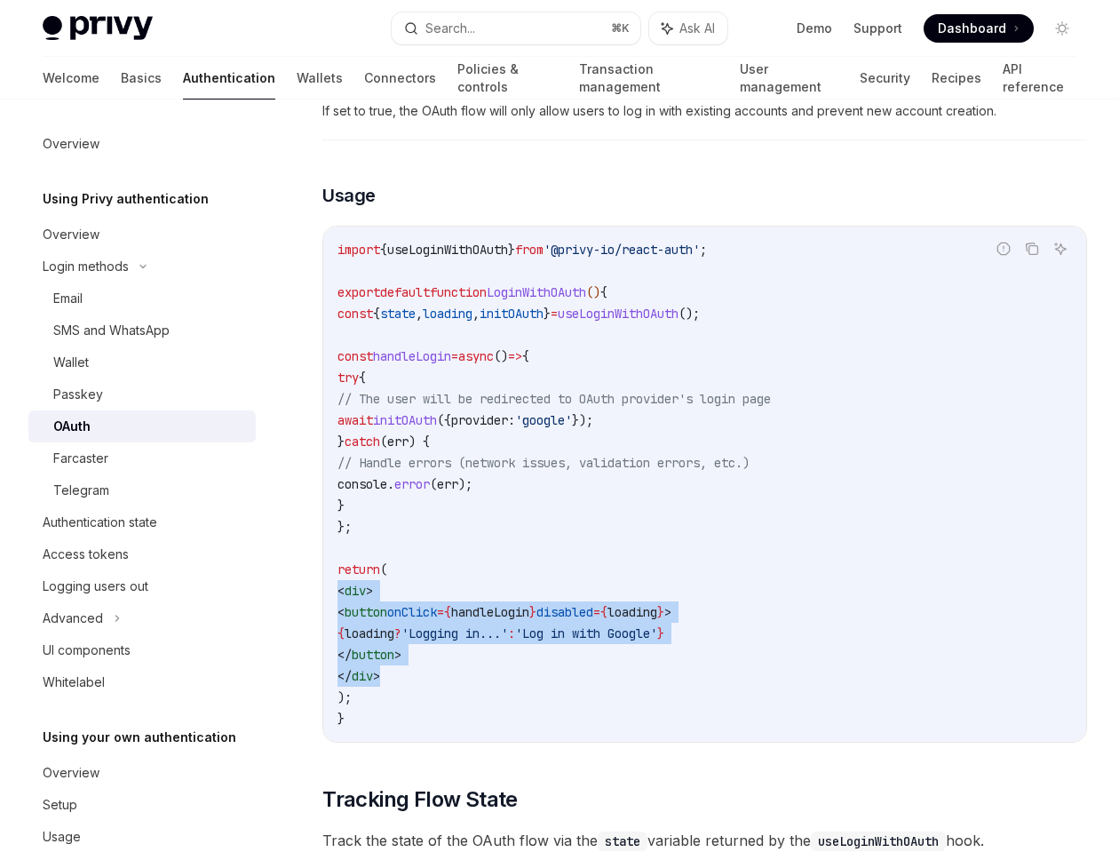
copy code "< div > < button onClick = { handleLogin } disabled = { loading } > { loading ?…"
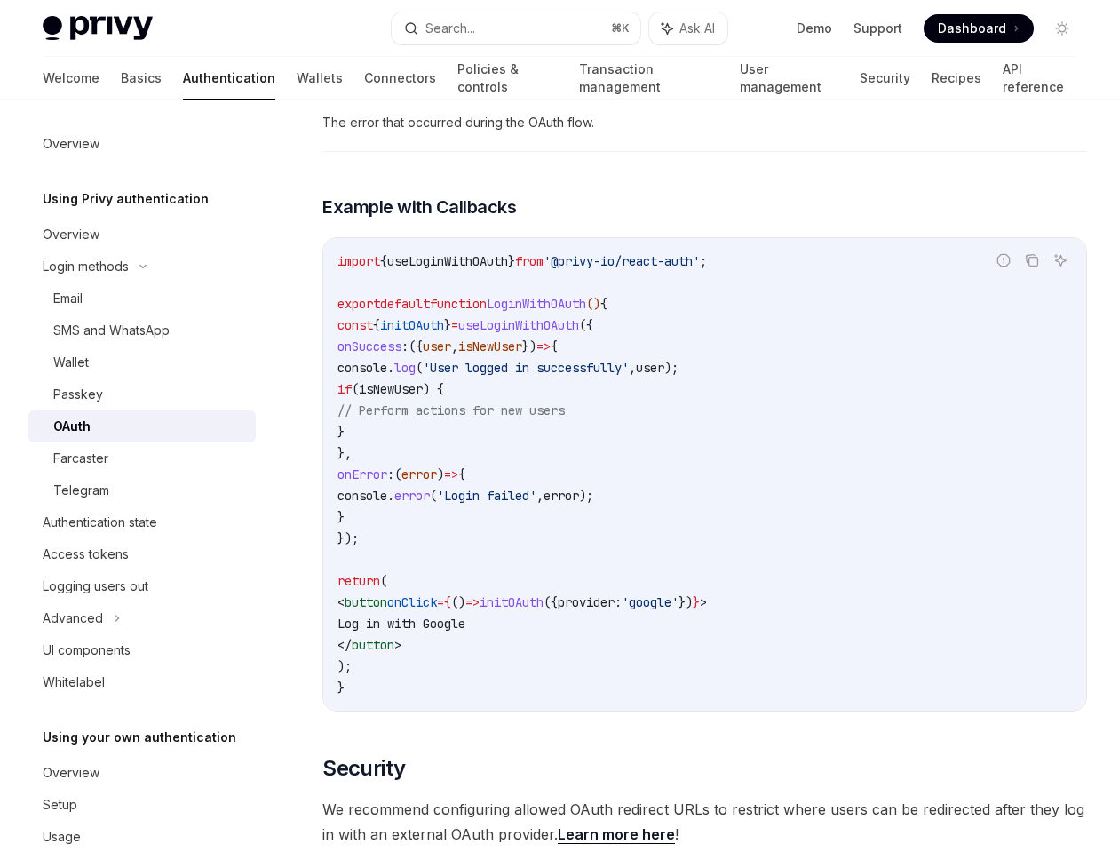
scroll to position [3043, 0]
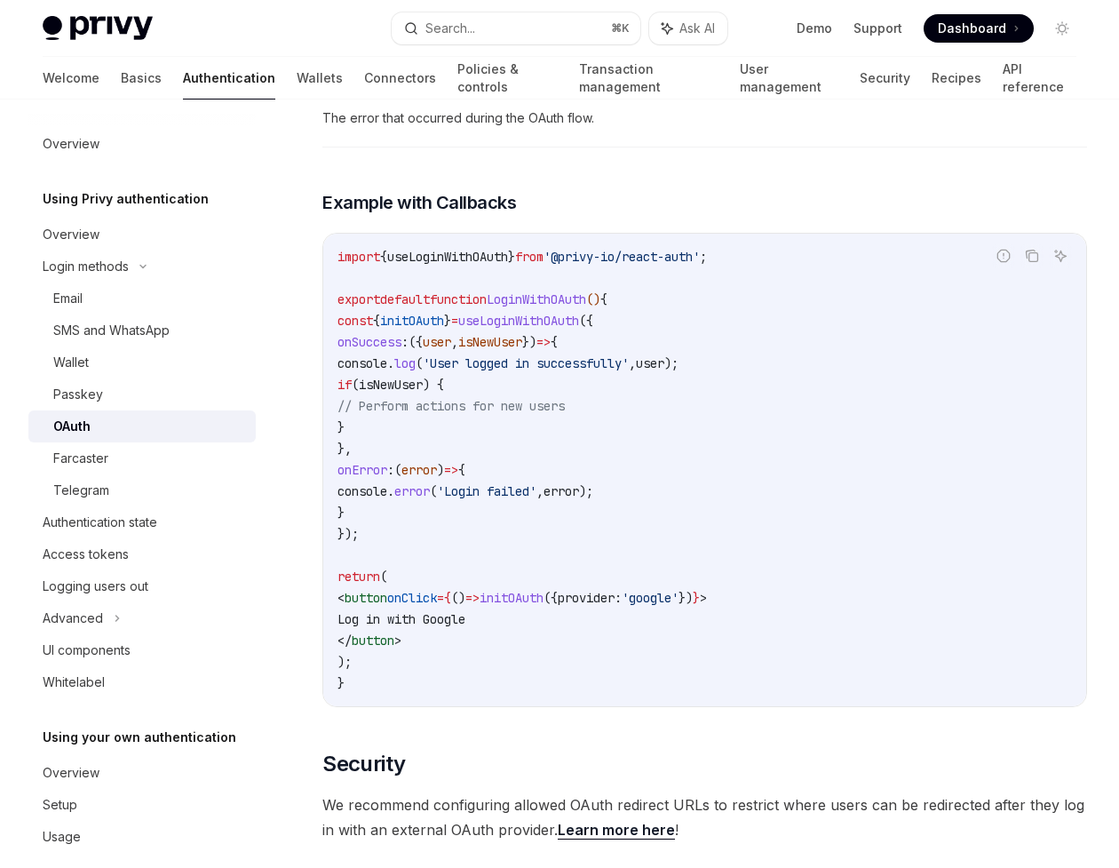
click at [515, 405] on span "// Perform actions for new users" at bounding box center [451, 406] width 227 height 16
drag, startPoint x: 426, startPoint y: 518, endPoint x: 345, endPoint y: 347, distance: 189.1
click at [345, 347] on code "import { useLoginWithOAuth } from '@privy-io/react-auth' ; export default funct…" at bounding box center [705, 470] width 735 height 448
copy code "onSuccess : ({ user , isNewUser }) => { console . log ( 'User logged in success…"
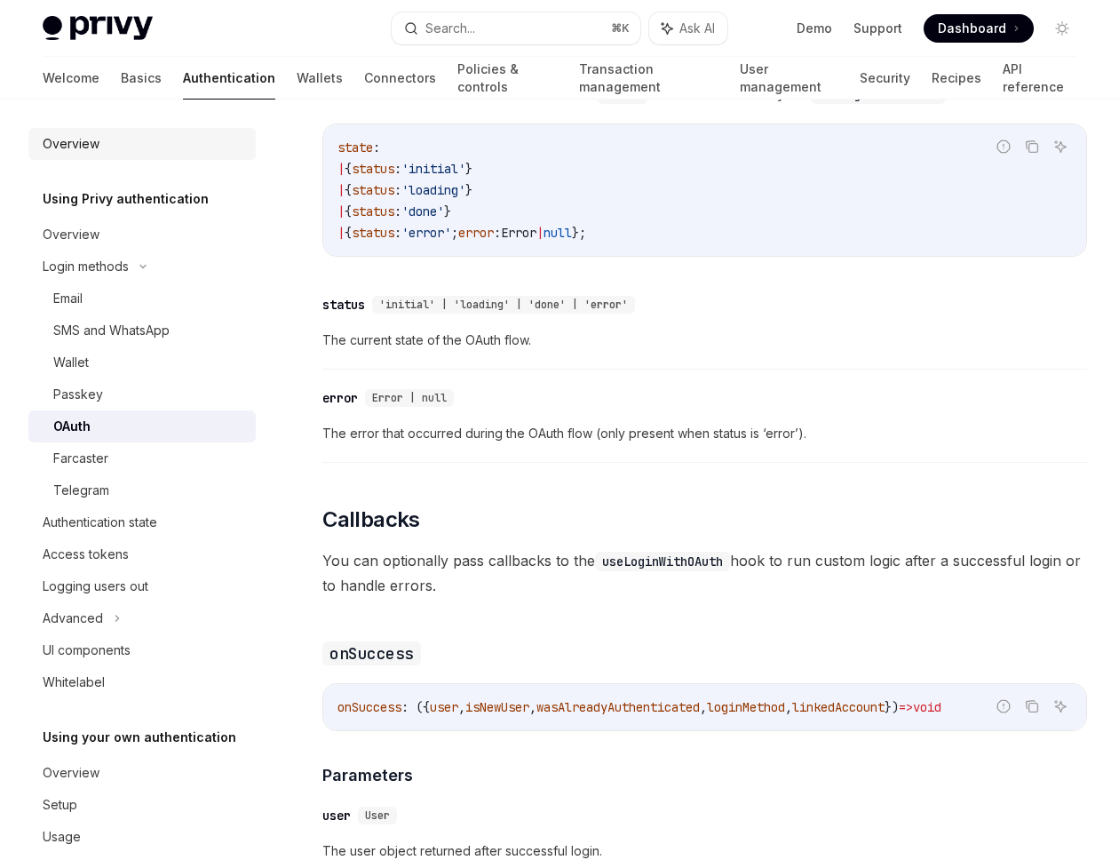
scroll to position [1623, 0]
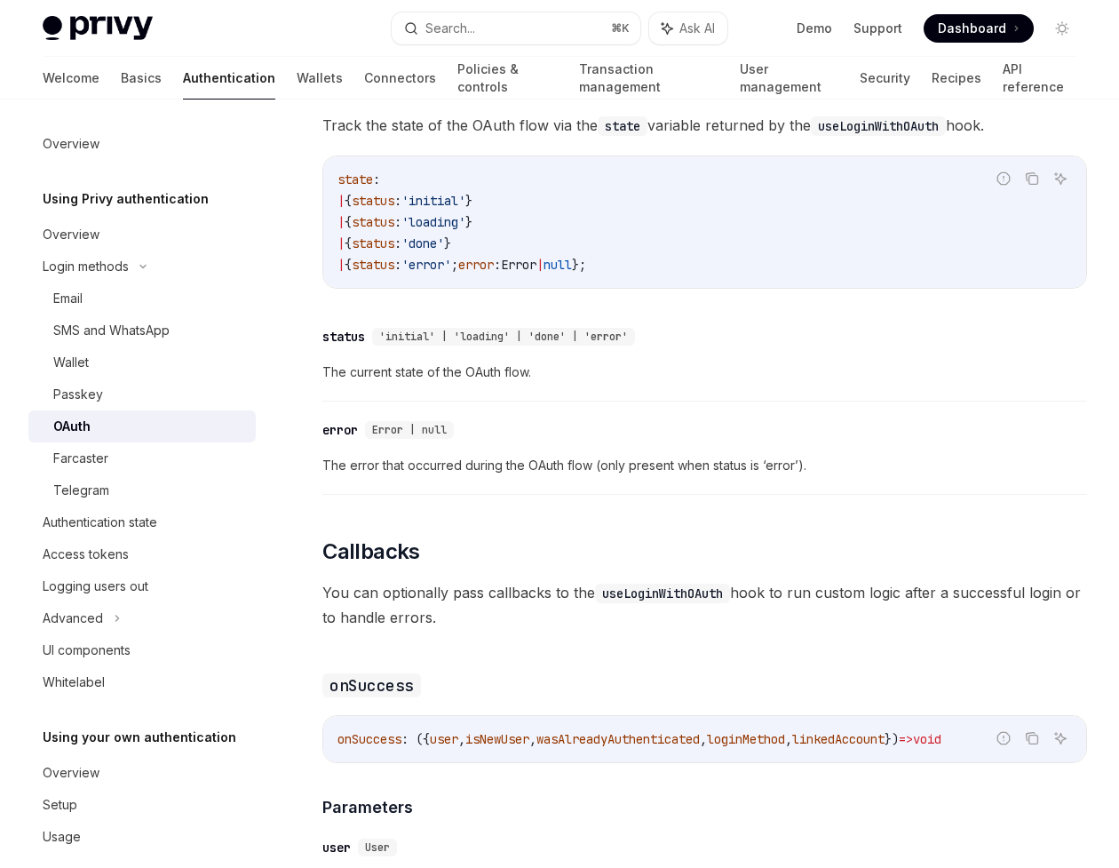
click at [90, 85] on div "Welcome Basics Authentication Wallets Connectors Policies & controls Transactio…" at bounding box center [560, 78] width 1034 height 43
click at [121, 77] on link "Basics" at bounding box center [141, 78] width 41 height 43
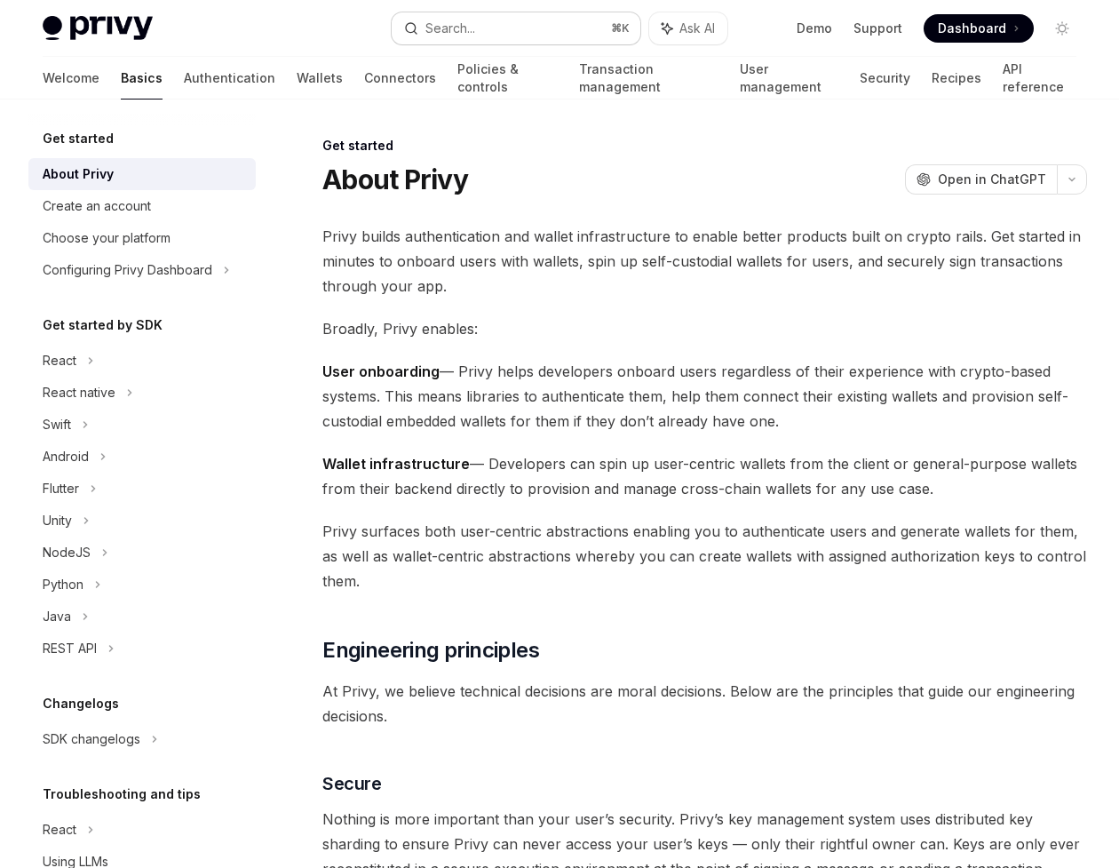
type textarea "*"
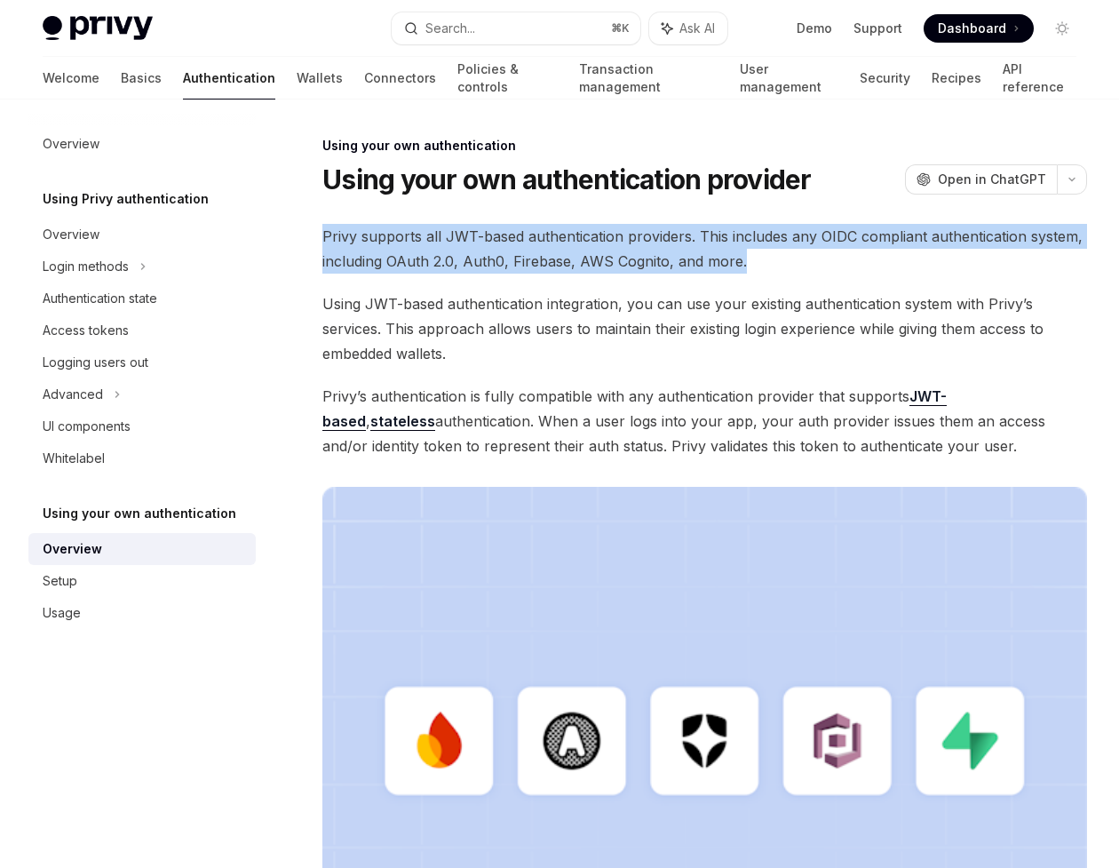
drag, startPoint x: 743, startPoint y: 265, endPoint x: 322, endPoint y: 243, distance: 421.6
click at [322, 243] on span "Privy supports all JWT-based authentication providers. This includes any OIDC c…" at bounding box center [704, 249] width 765 height 50
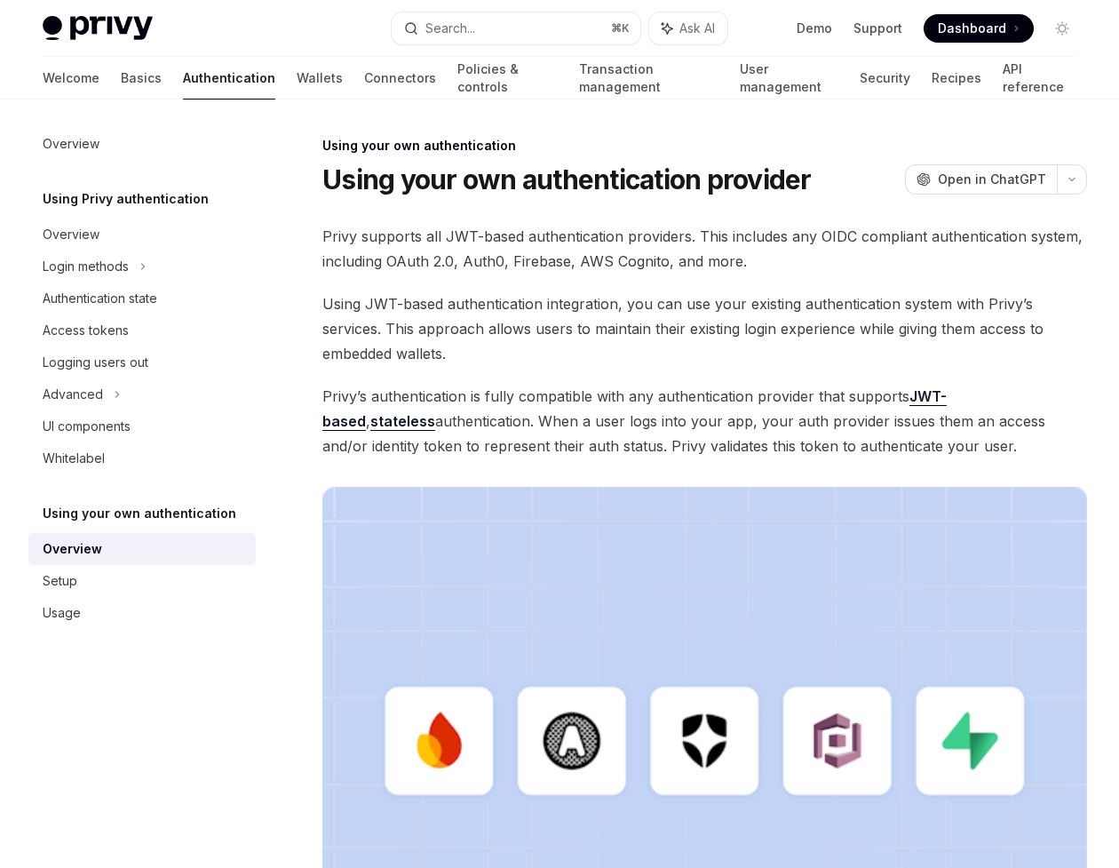
click at [409, 277] on div "Privy supports all JWT-based authentication providers. This includes any OIDC c…" at bounding box center [704, 628] width 765 height 809
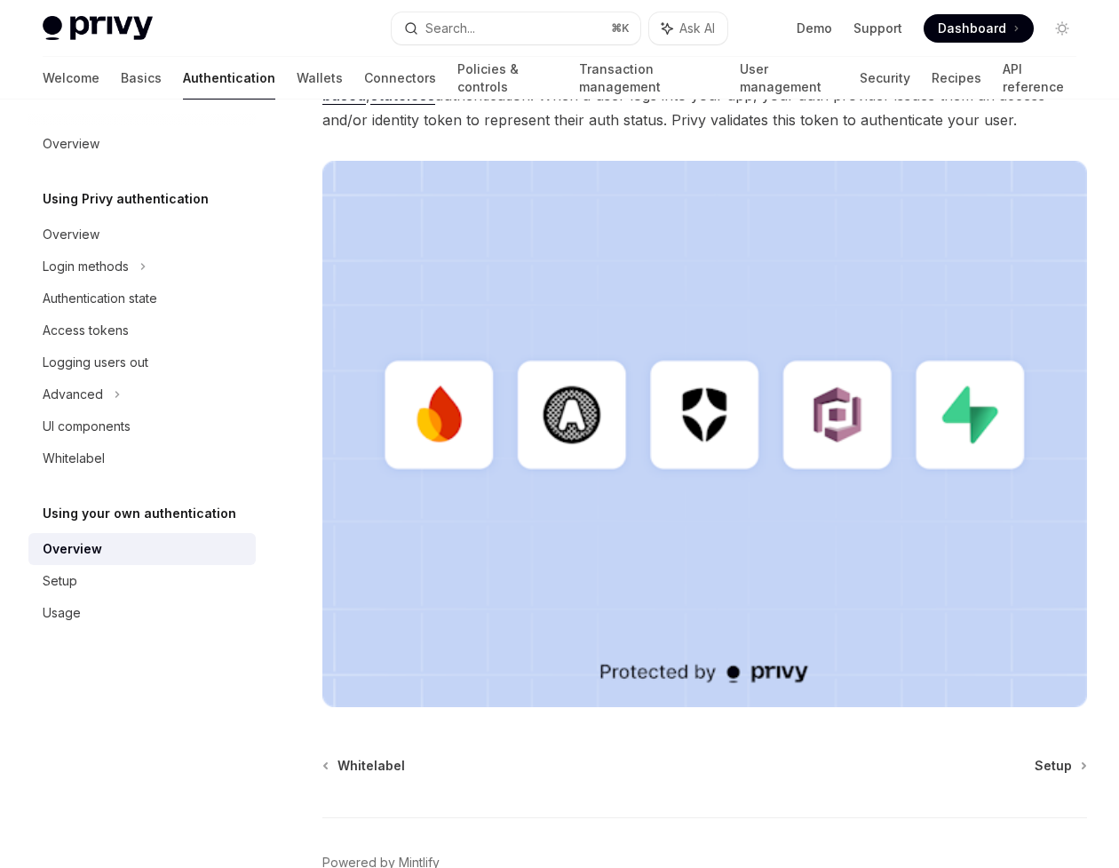
scroll to position [429, 0]
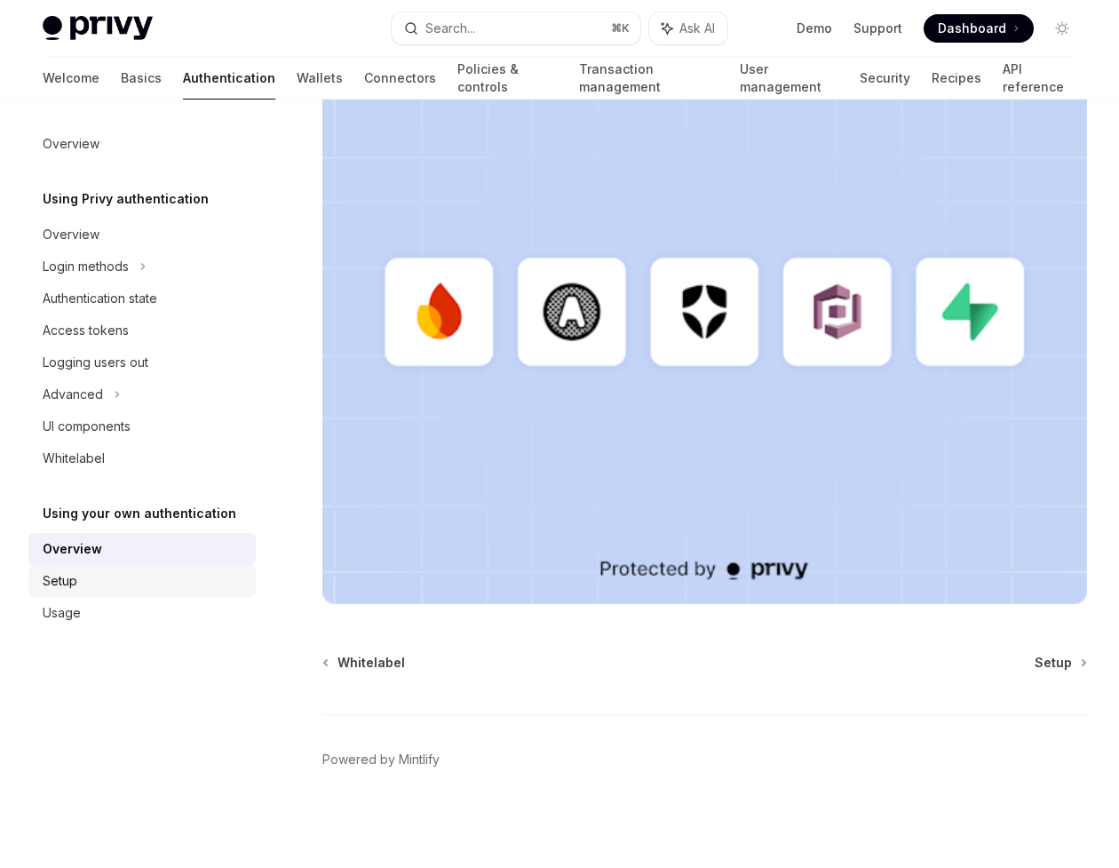
click at [89, 579] on div "Setup" at bounding box center [144, 580] width 203 height 21
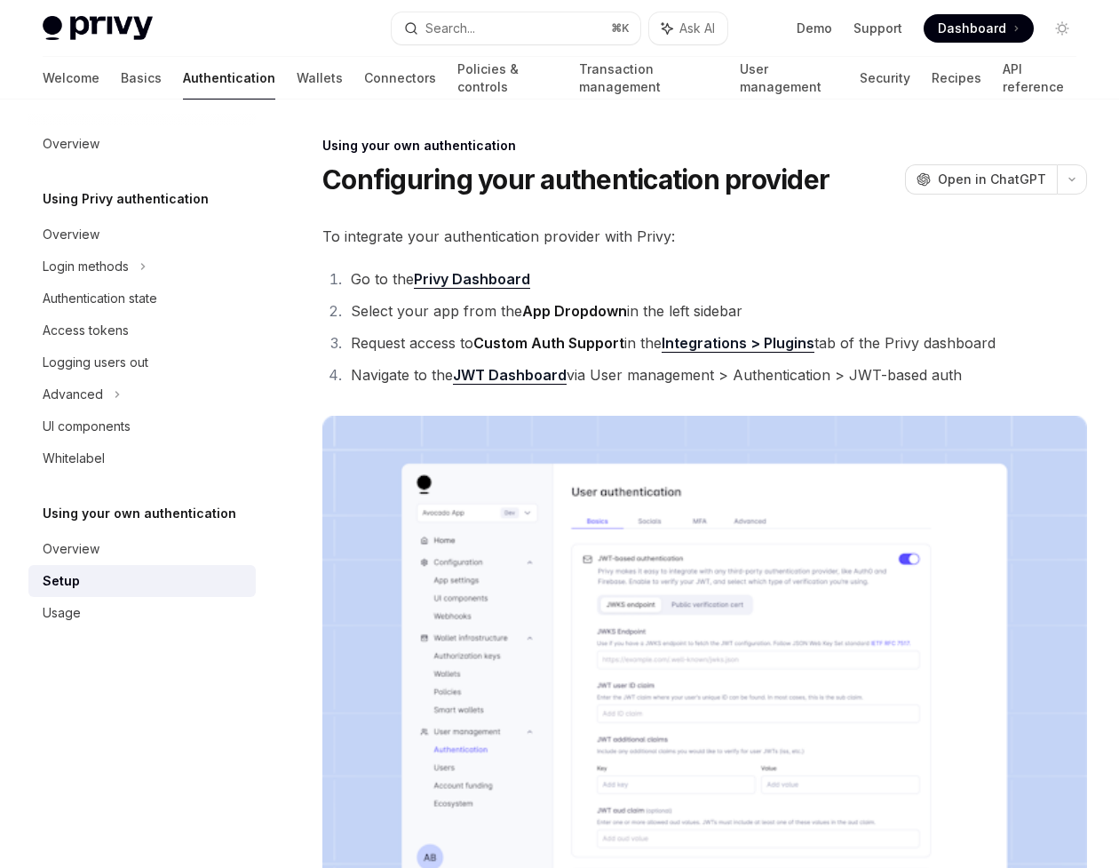
type textarea "*"
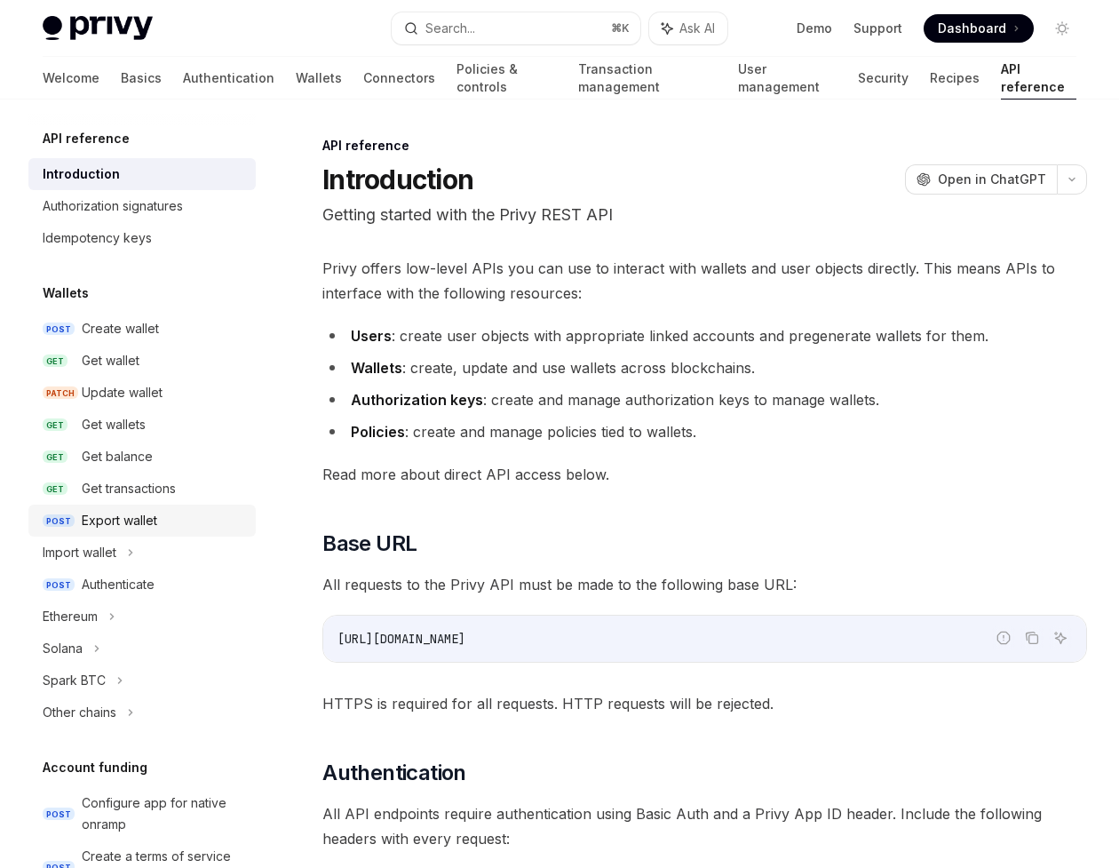
click at [138, 507] on link "POST Export wallet" at bounding box center [141, 521] width 227 height 32
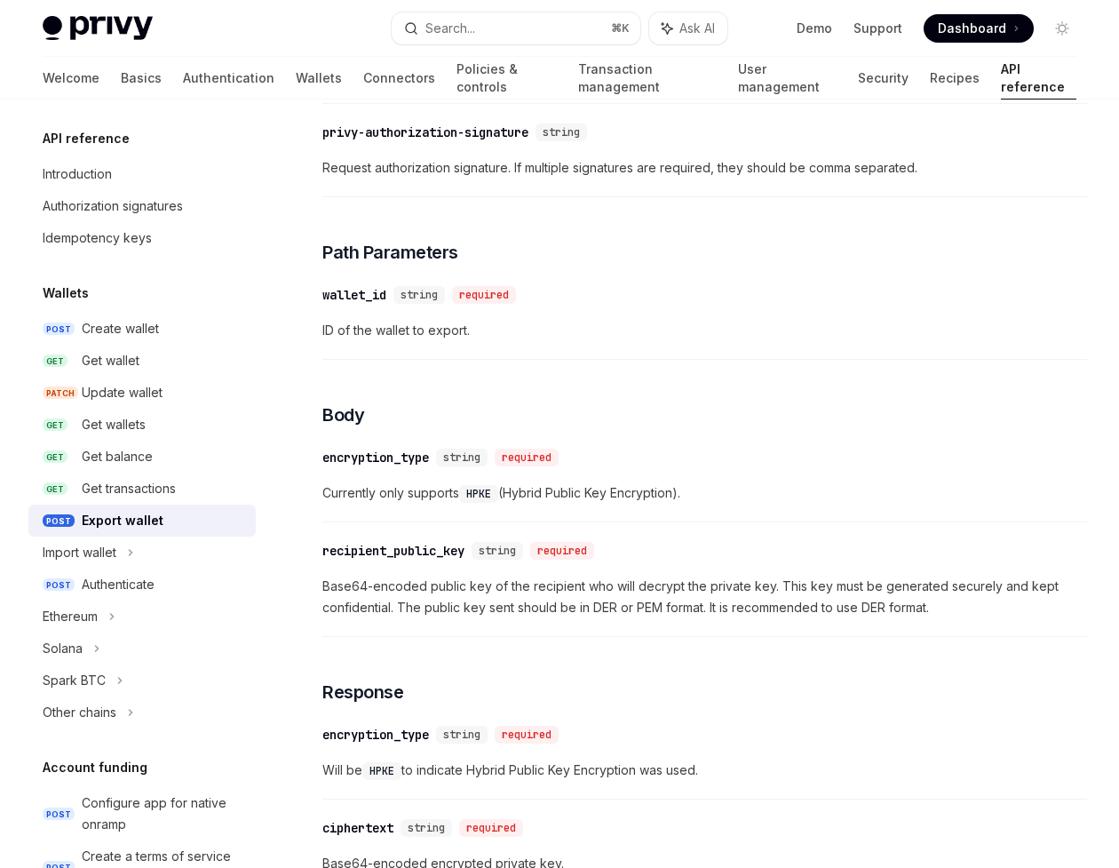
scroll to position [1013, 0]
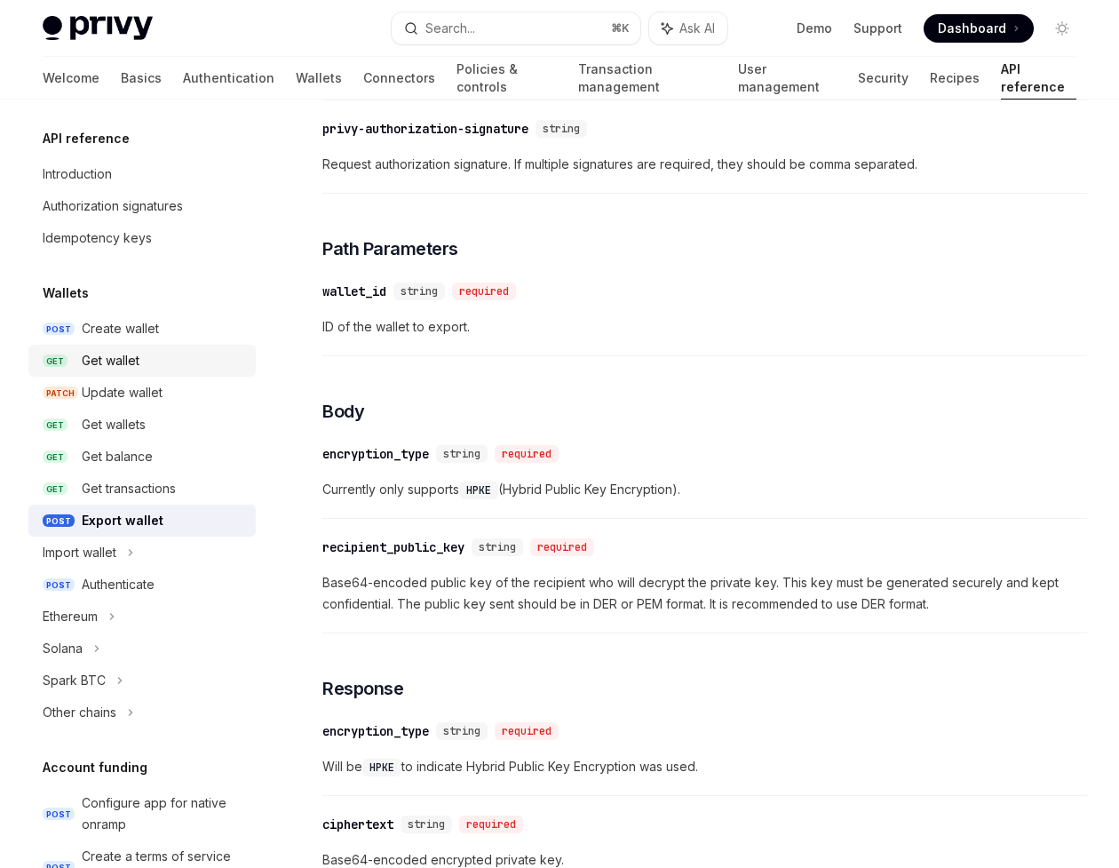
click at [111, 355] on div "Get wallet" at bounding box center [111, 360] width 58 height 21
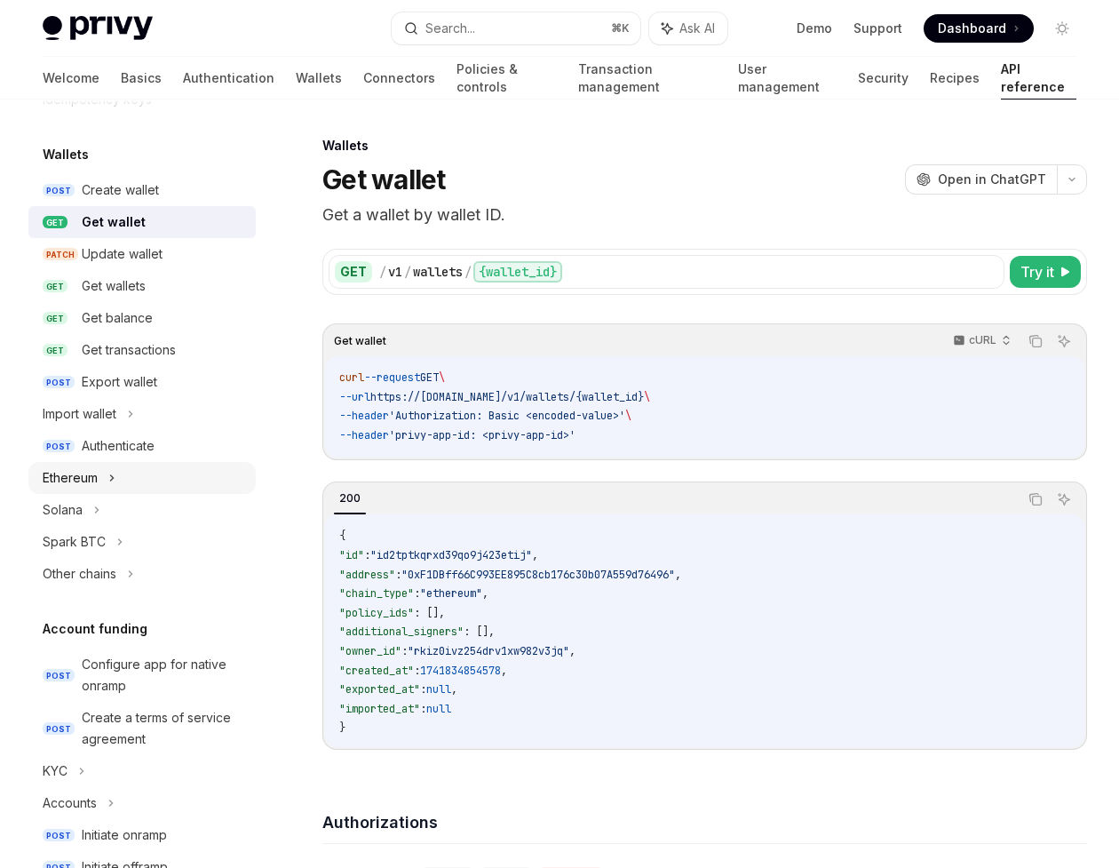
scroll to position [140, 0]
click at [111, 479] on icon at bounding box center [112, 475] width 3 height 5
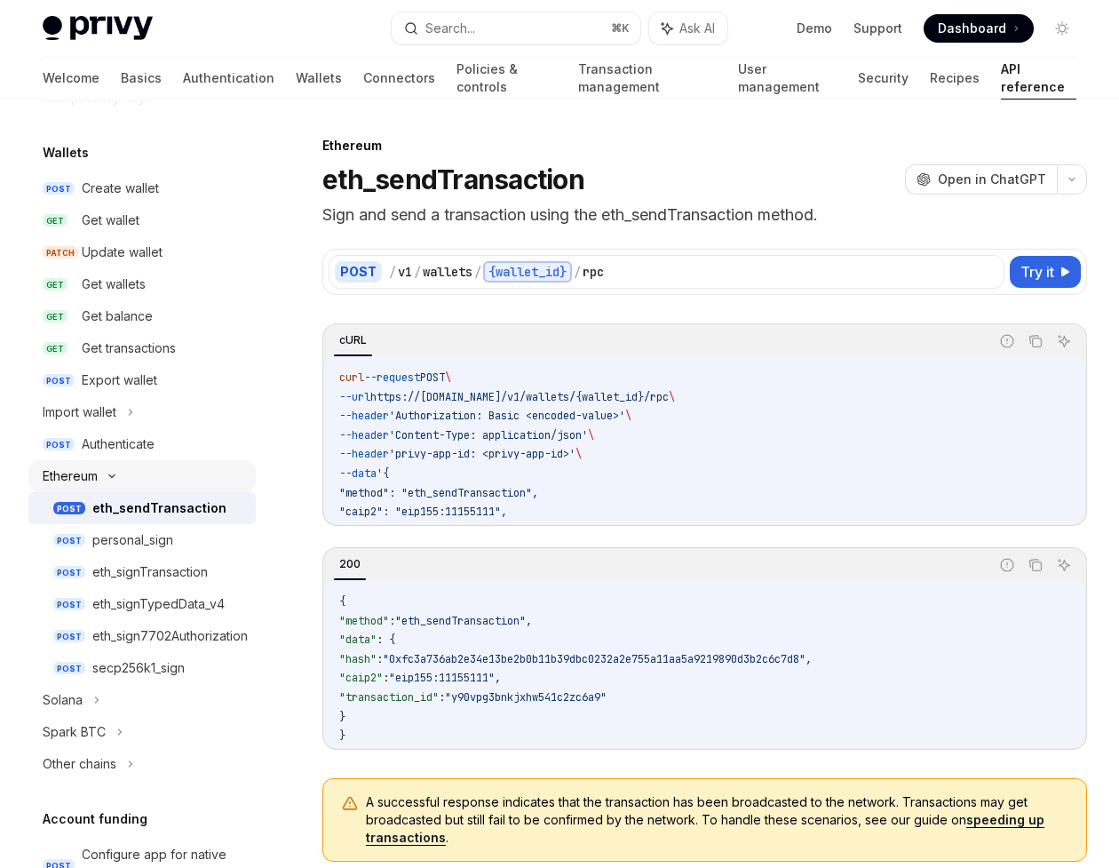
click at [114, 475] on icon at bounding box center [111, 476] width 5 height 3
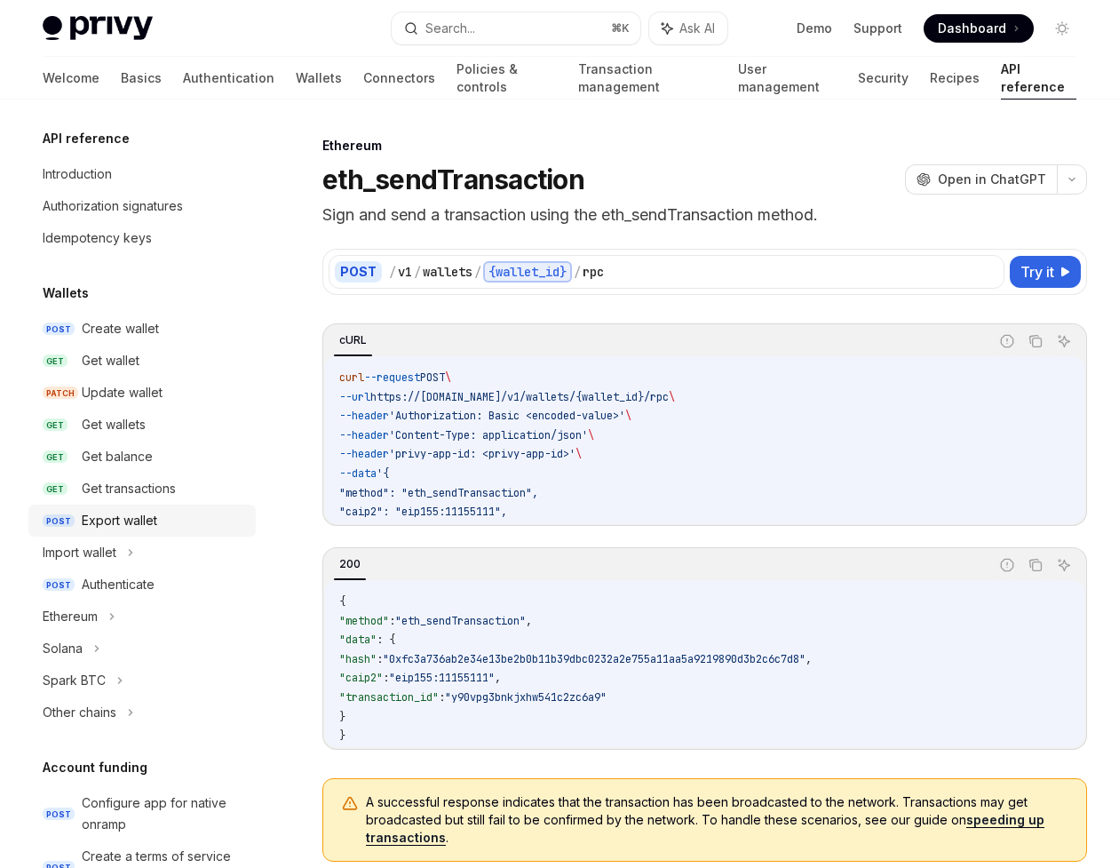
click at [118, 522] on div "Export wallet" at bounding box center [120, 520] width 76 height 21
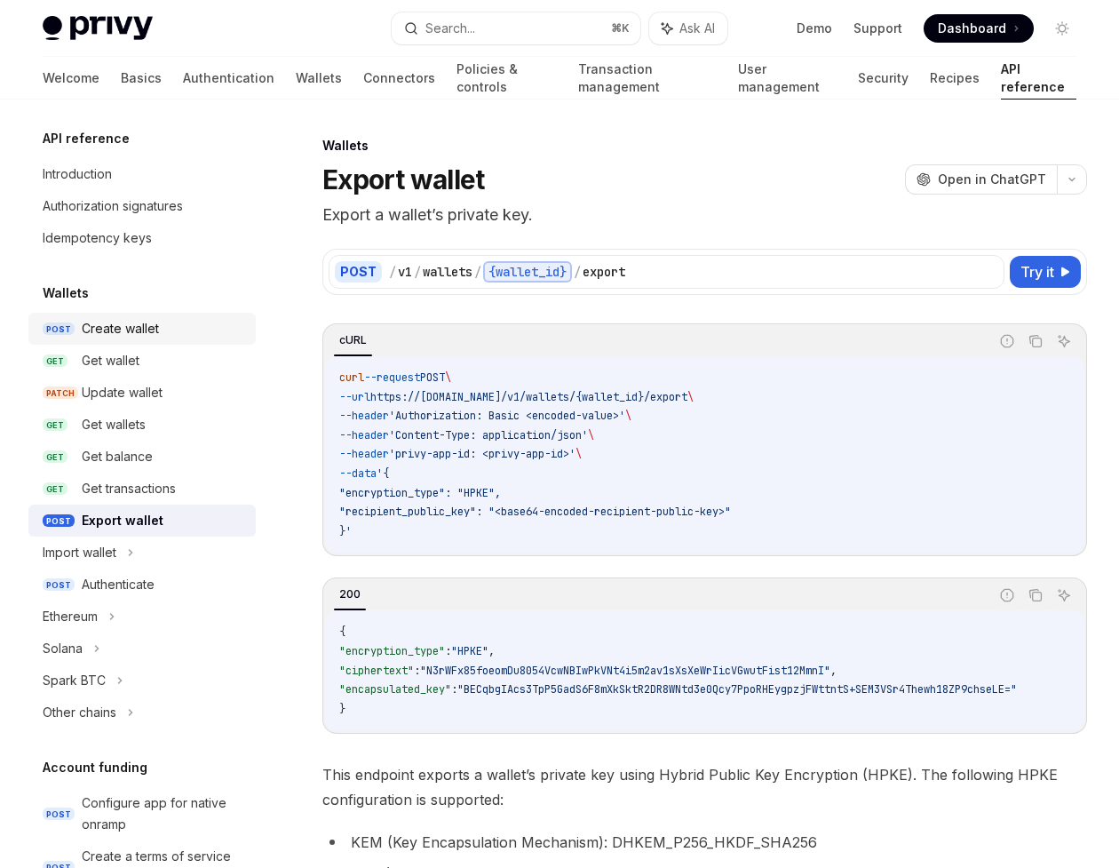
click at [136, 332] on div "Create wallet" at bounding box center [120, 328] width 77 height 21
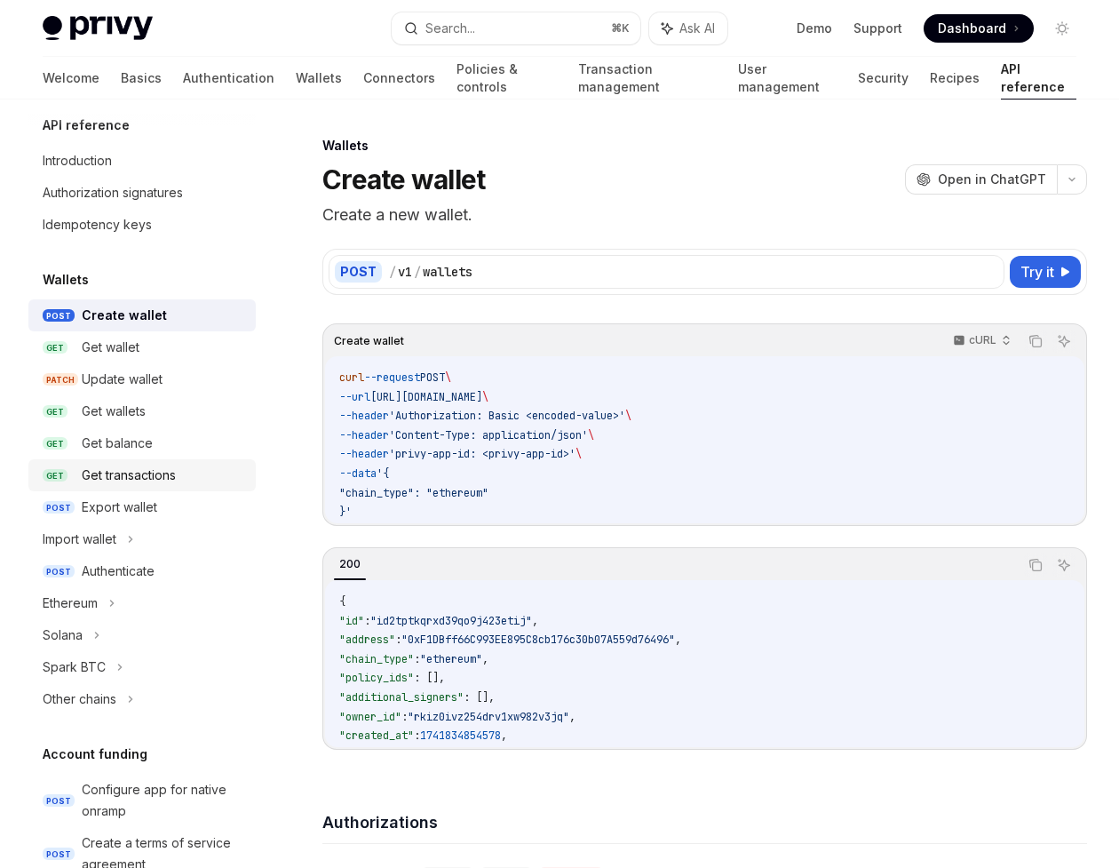
scroll to position [16, 0]
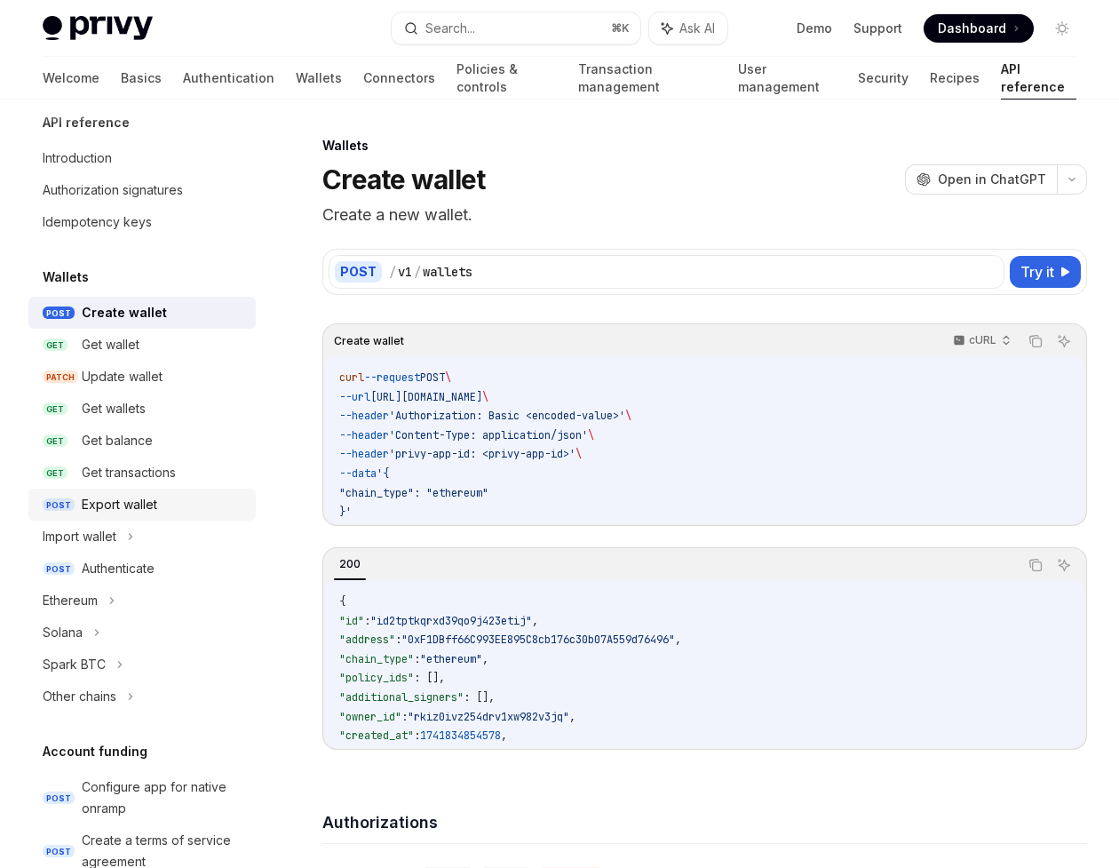
click at [138, 504] on div "Export wallet" at bounding box center [120, 504] width 76 height 21
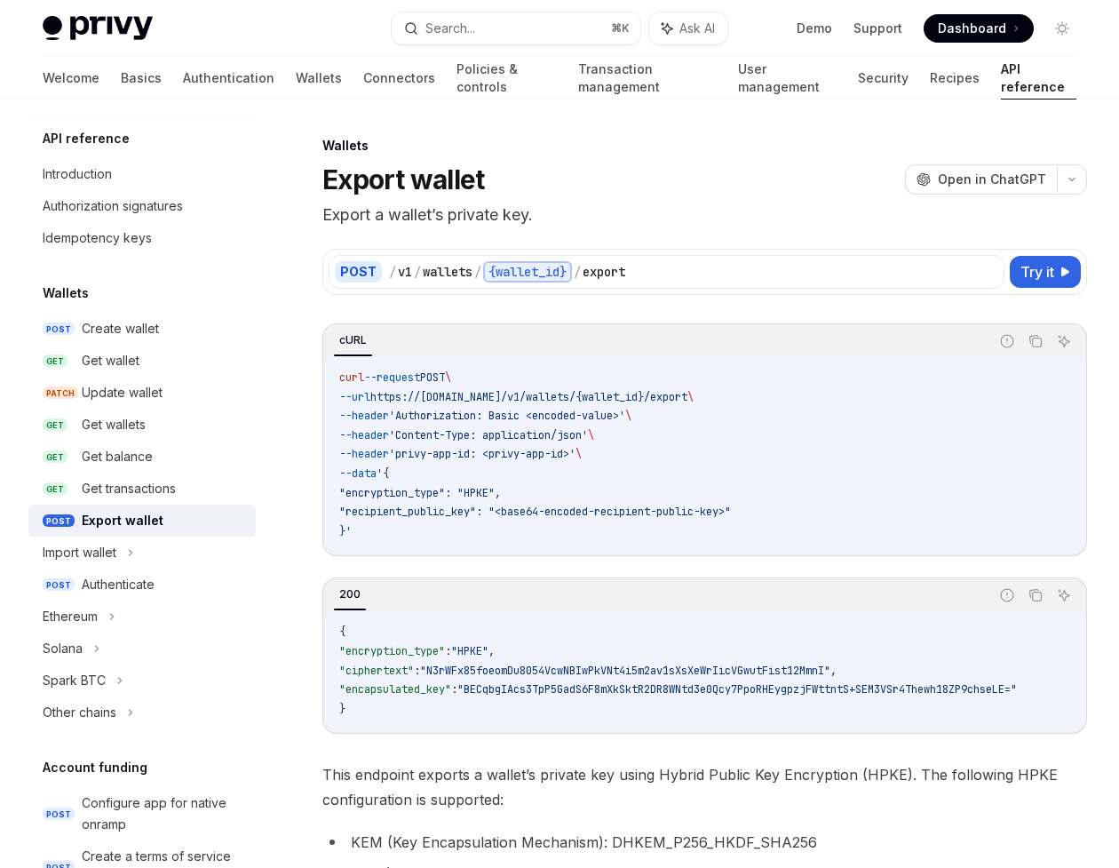
type textarea "*"
